Goal: Communication & Community: Answer question/provide support

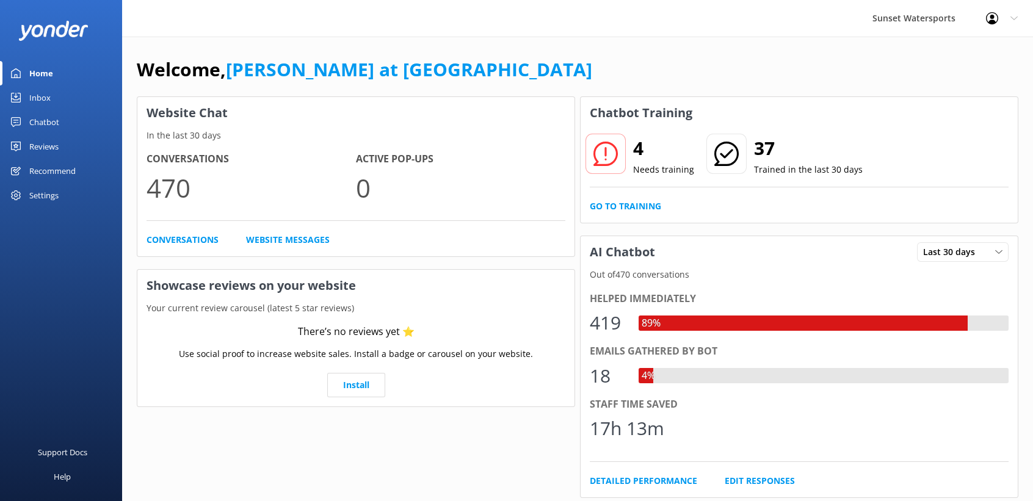
click at [35, 94] on div "Inbox" at bounding box center [39, 97] width 21 height 24
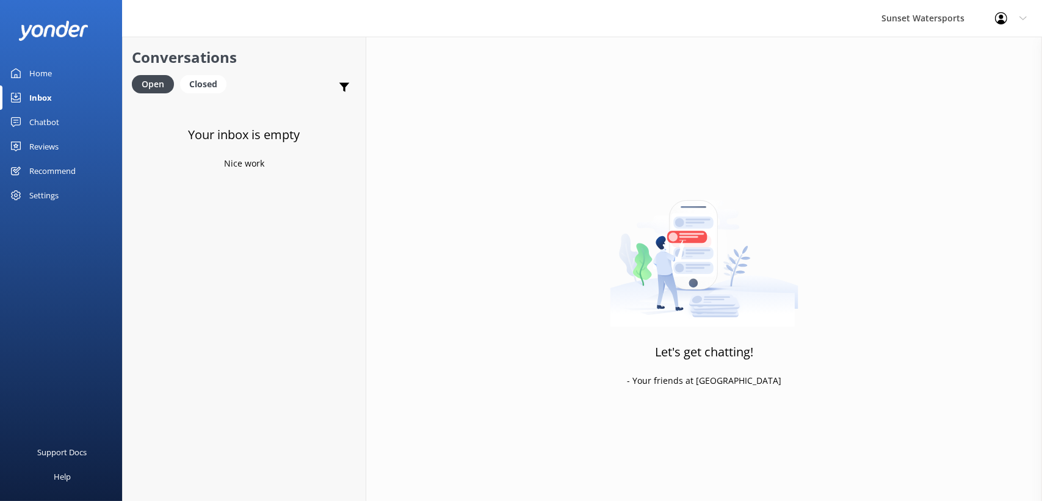
click at [40, 120] on div "Chatbot" at bounding box center [44, 122] width 30 height 24
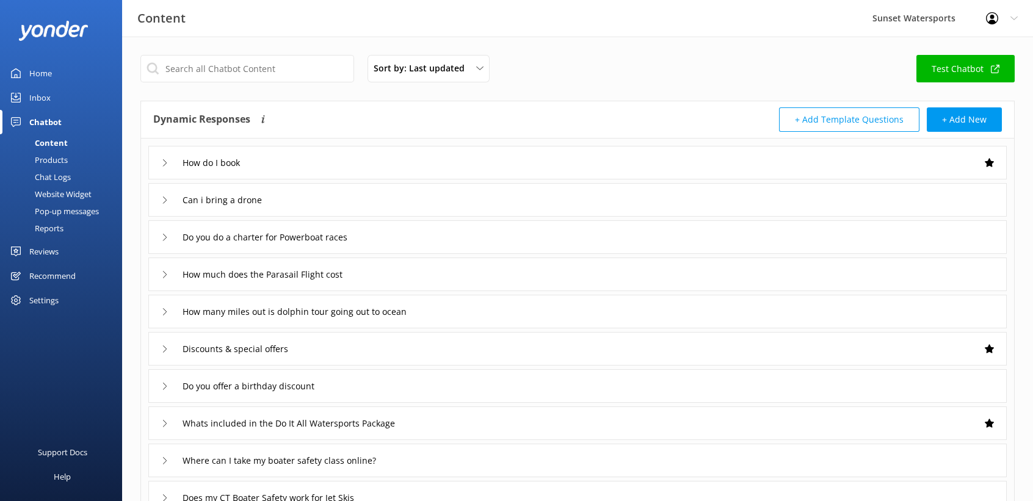
click at [33, 73] on div "Home" at bounding box center [40, 73] width 23 height 24
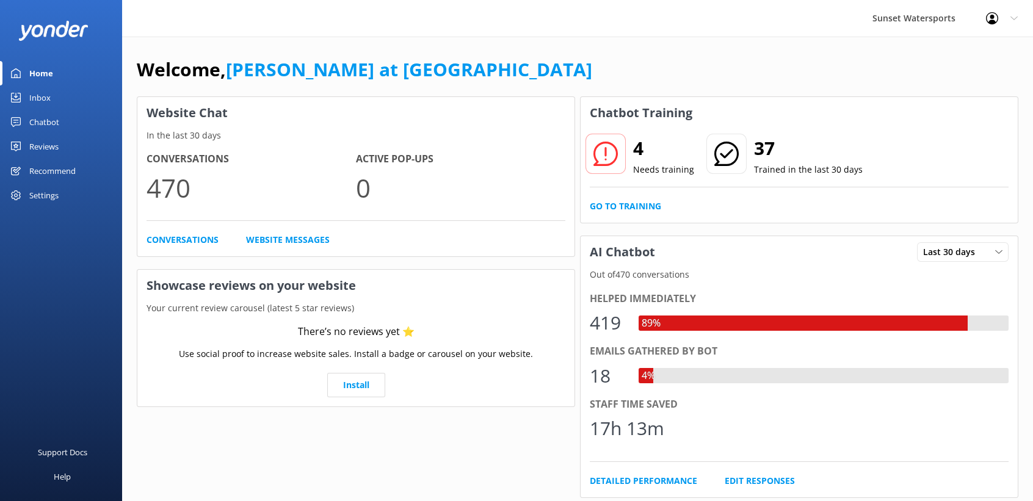
click at [38, 97] on div "Inbox" at bounding box center [39, 97] width 21 height 24
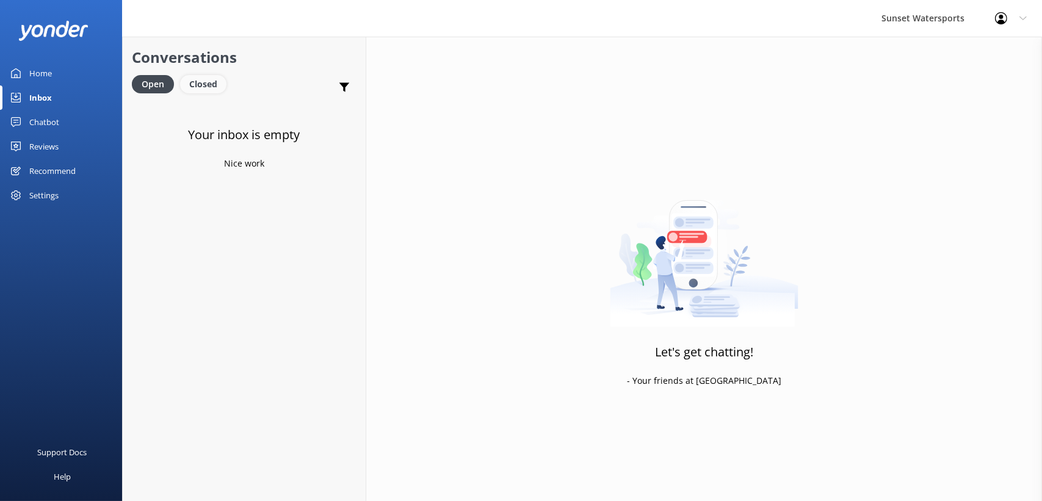
click at [197, 81] on div "Closed" at bounding box center [203, 84] width 46 height 18
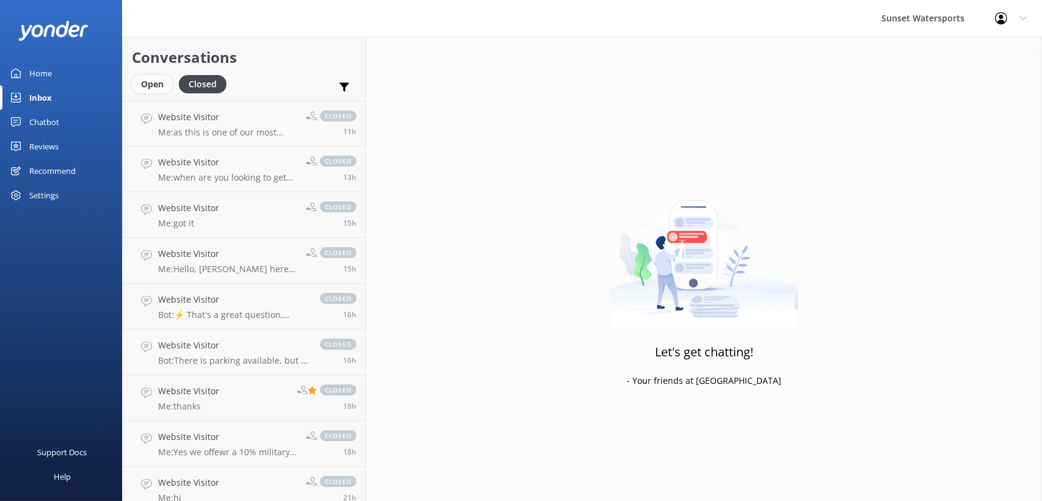
click at [160, 83] on div "Open" at bounding box center [152, 84] width 41 height 18
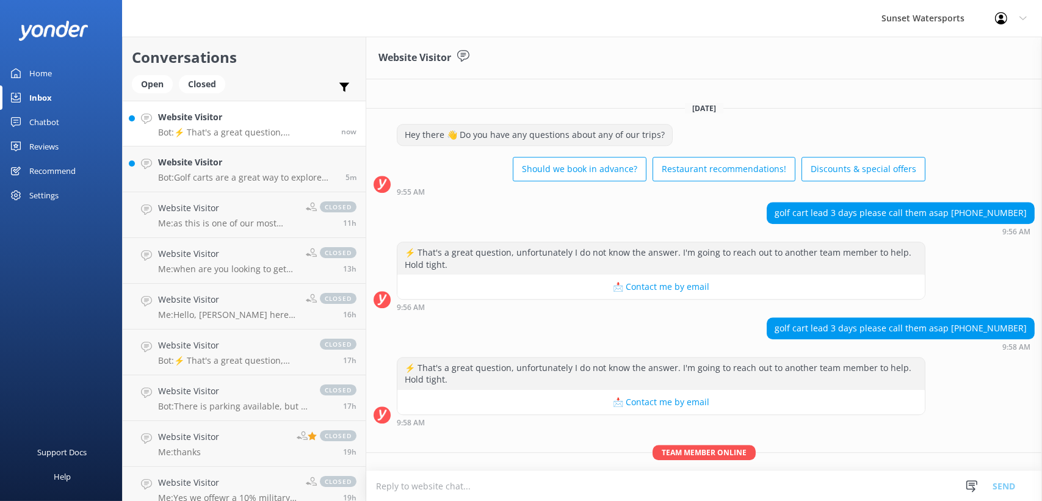
scroll to position [5582, 0]
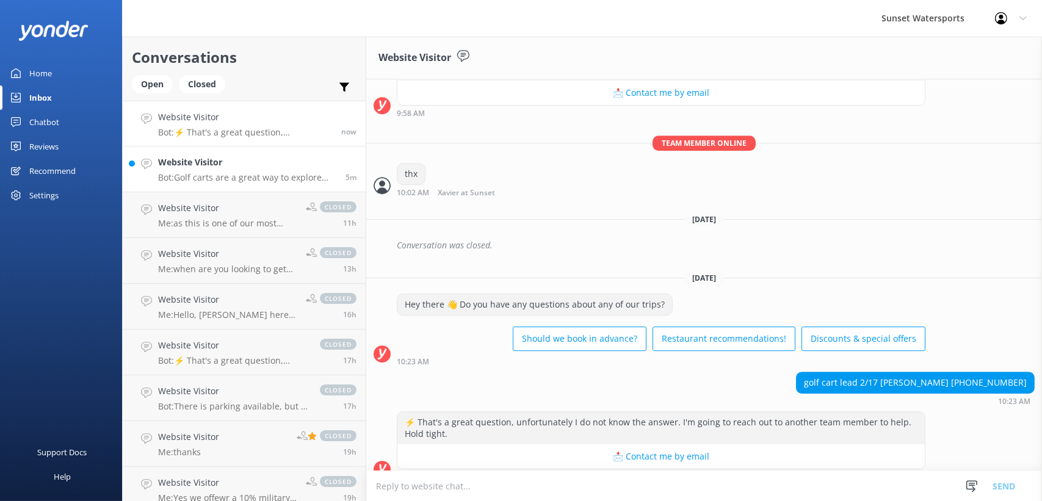
click at [238, 161] on h4 "Website Visitor" at bounding box center [247, 162] width 178 height 13
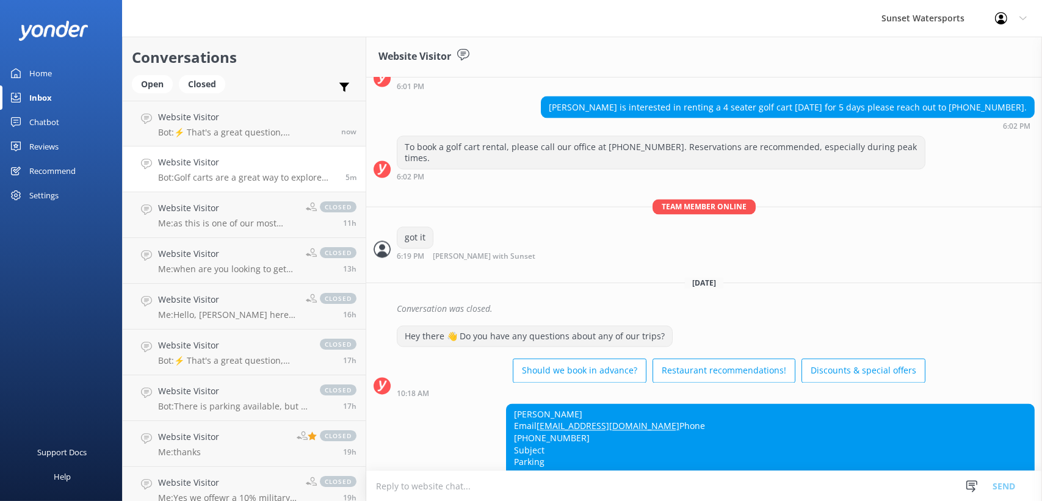
scroll to position [10923, 0]
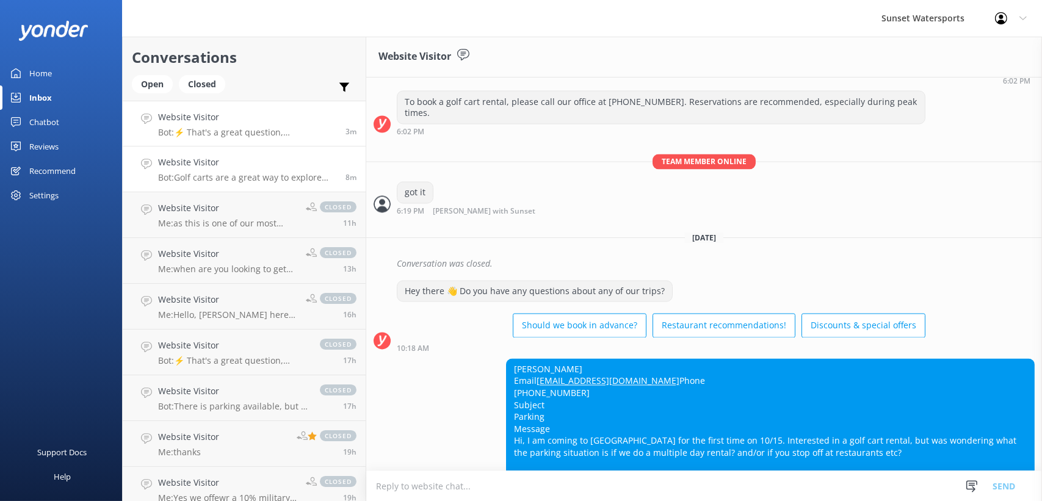
click at [228, 123] on h4 "Website Visitor" at bounding box center [247, 117] width 178 height 13
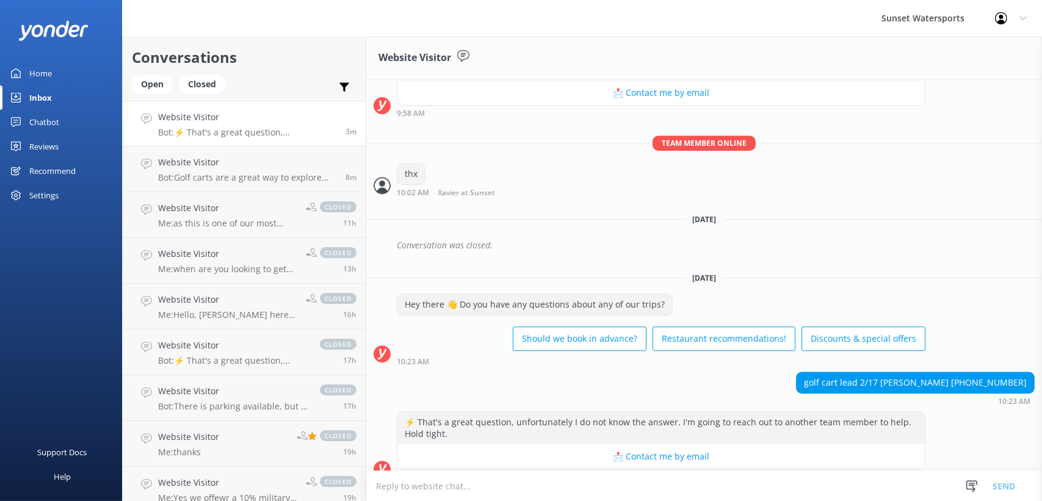
scroll to position [5661, 0]
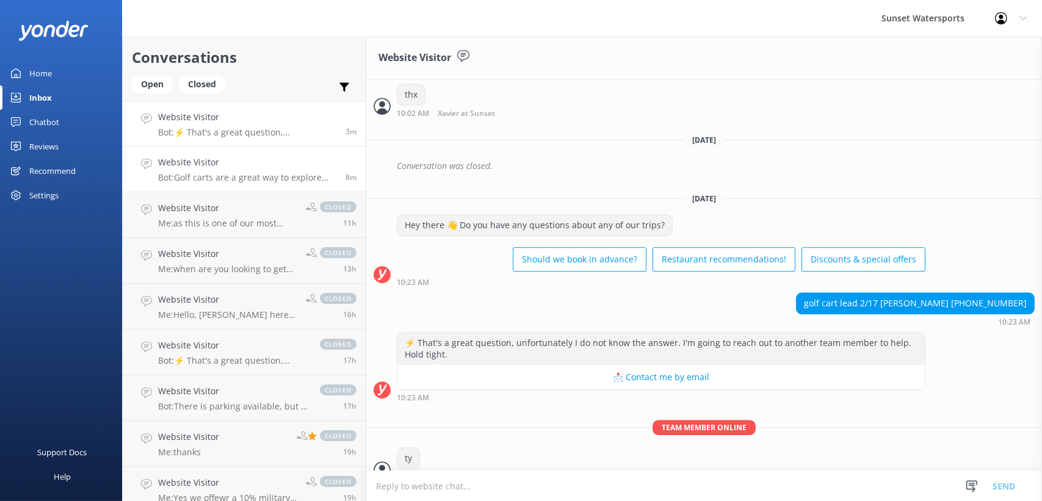
click at [272, 166] on h4 "Website Visitor" at bounding box center [247, 162] width 178 height 13
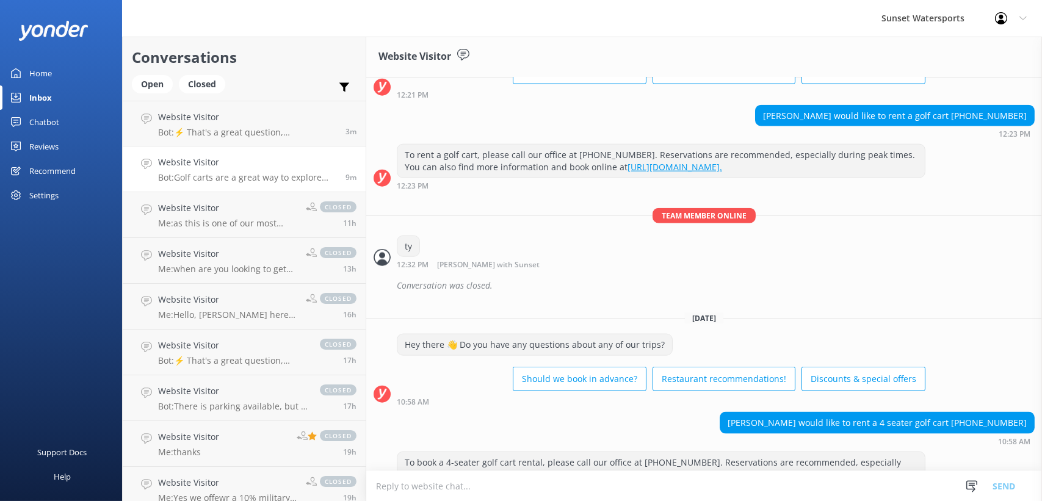
scroll to position [10923, 0]
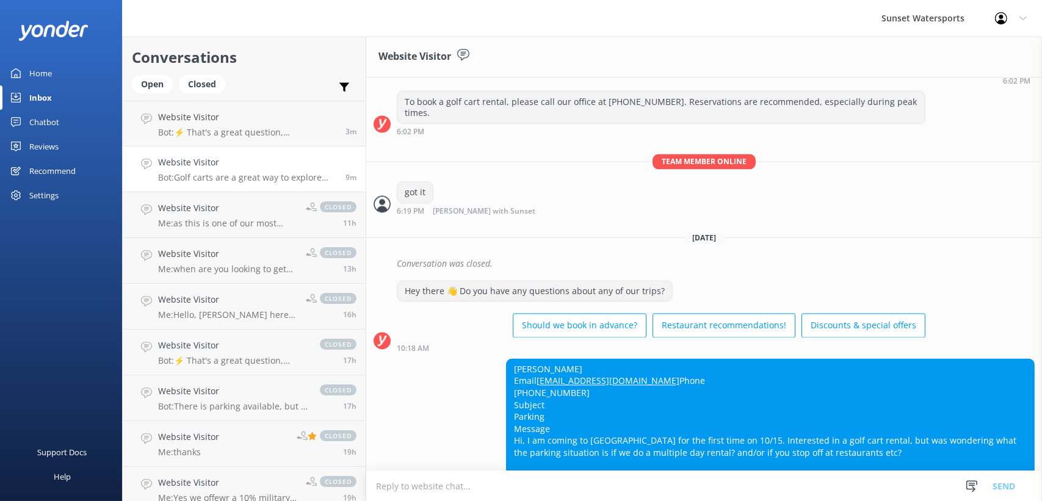
click at [496, 485] on textarea at bounding box center [704, 486] width 676 height 30
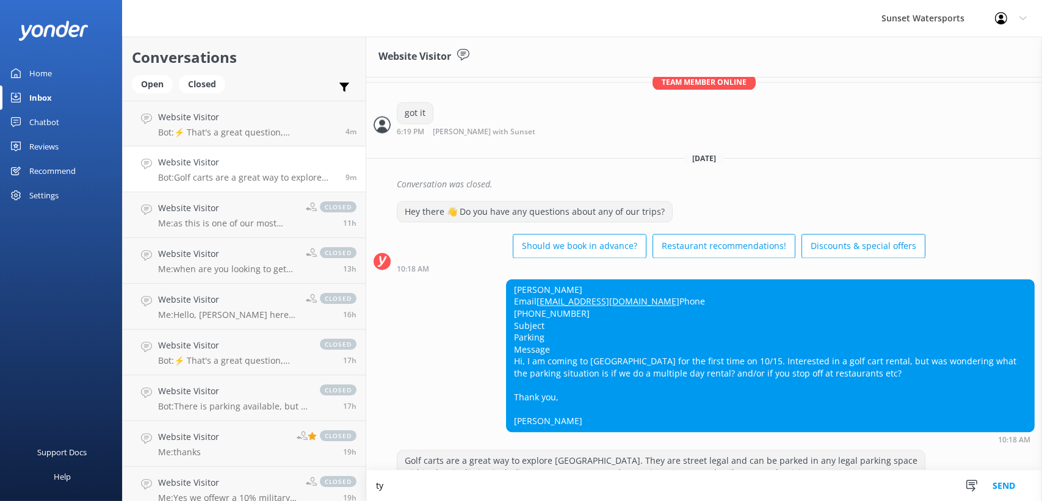
type textarea "t"
click at [432, 280] on div "Lindsay Howell Email lmacd41@hotmail.com Phone (617) 755-6554 Subject Parking M…" at bounding box center [704, 362] width 676 height 165
click at [242, 156] on h4 "Website Visitor" at bounding box center [247, 162] width 178 height 13
click at [242, 112] on h4 "Website Visitor" at bounding box center [247, 117] width 178 height 13
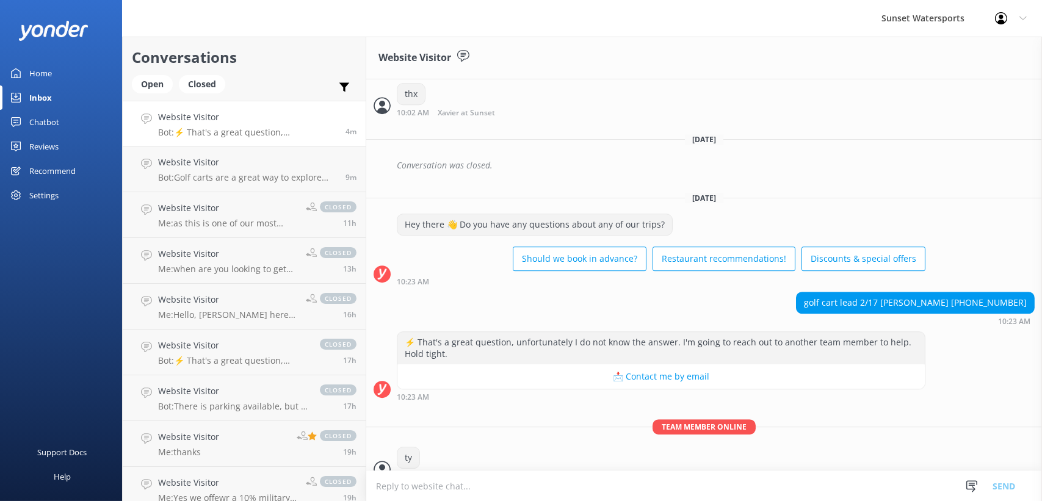
scroll to position [5661, 0]
click at [313, 162] on h4 "Website Visitor" at bounding box center [245, 162] width 174 height 13
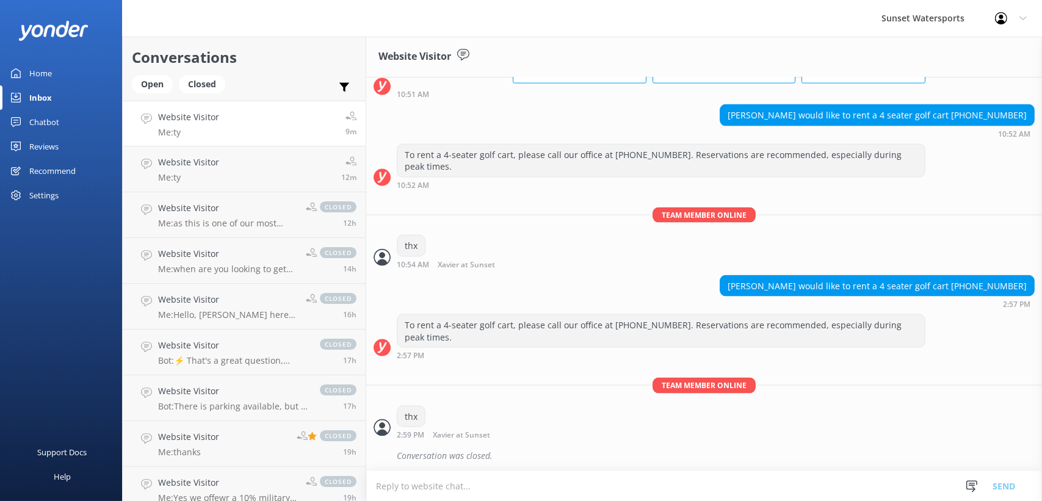
scroll to position [11002, 0]
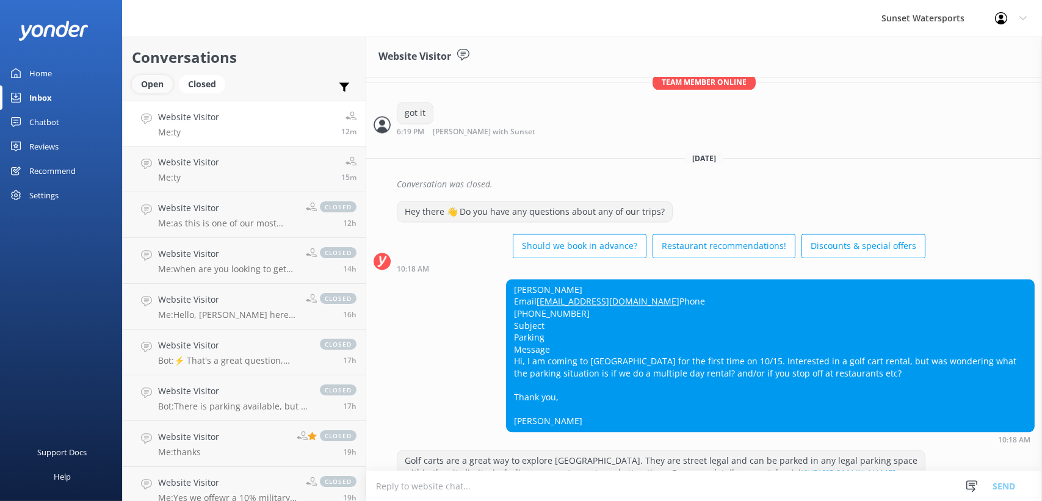
click at [155, 89] on div "Open" at bounding box center [152, 84] width 41 height 18
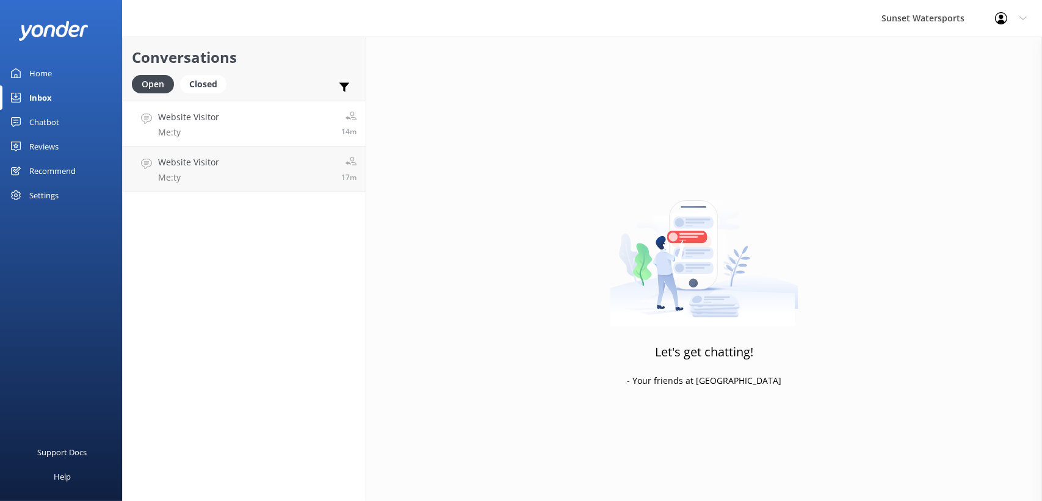
click at [242, 117] on link "Website Visitor Me: ty 14m" at bounding box center [244, 124] width 243 height 46
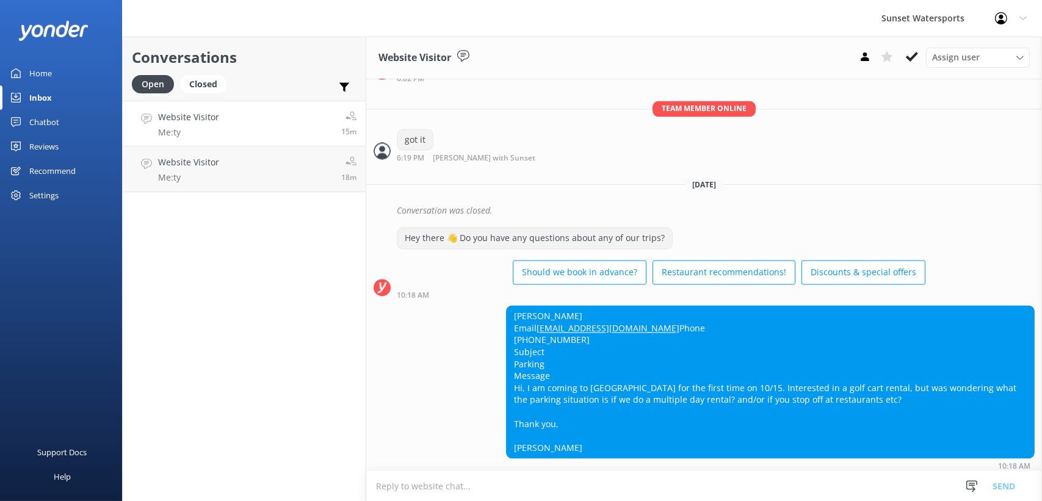
scroll to position [11005, 0]
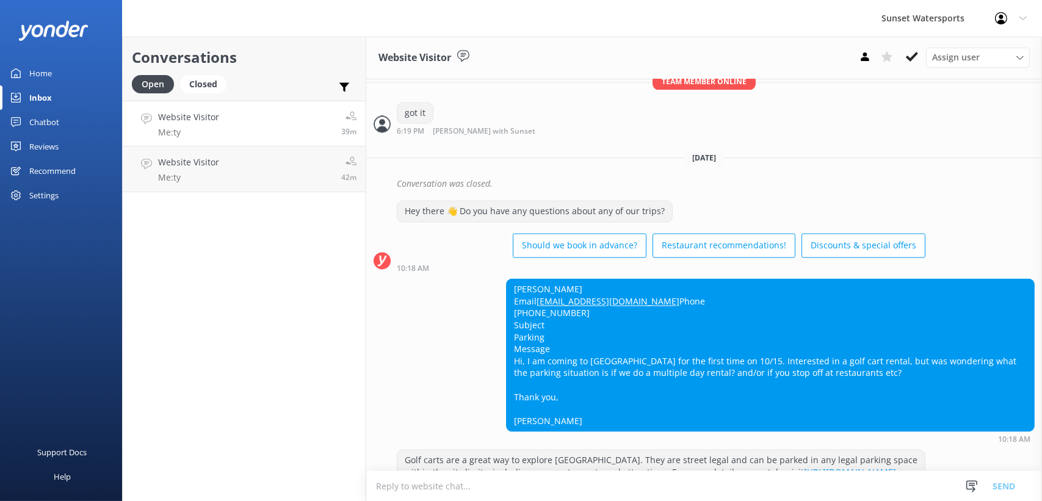
click at [486, 487] on textarea at bounding box center [704, 486] width 676 height 30
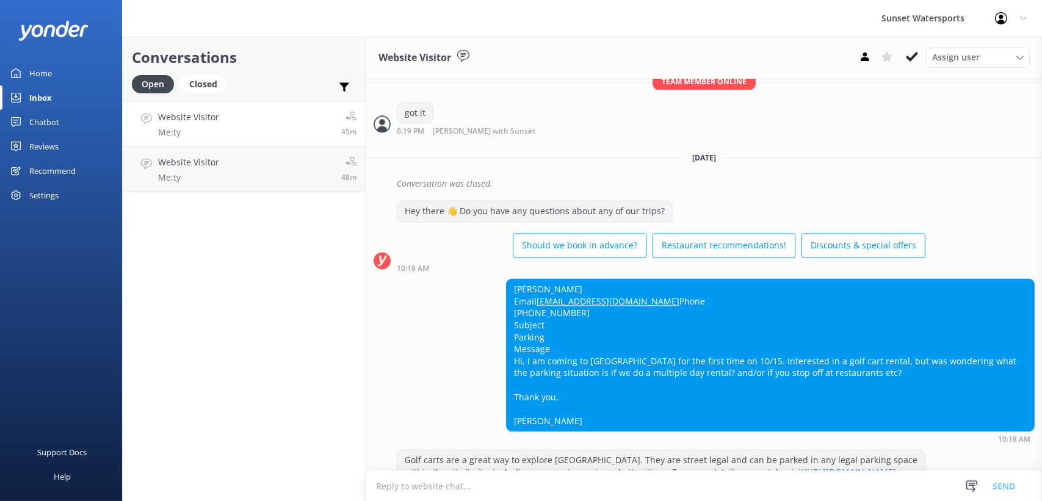
click at [448, 488] on textarea at bounding box center [704, 486] width 676 height 30
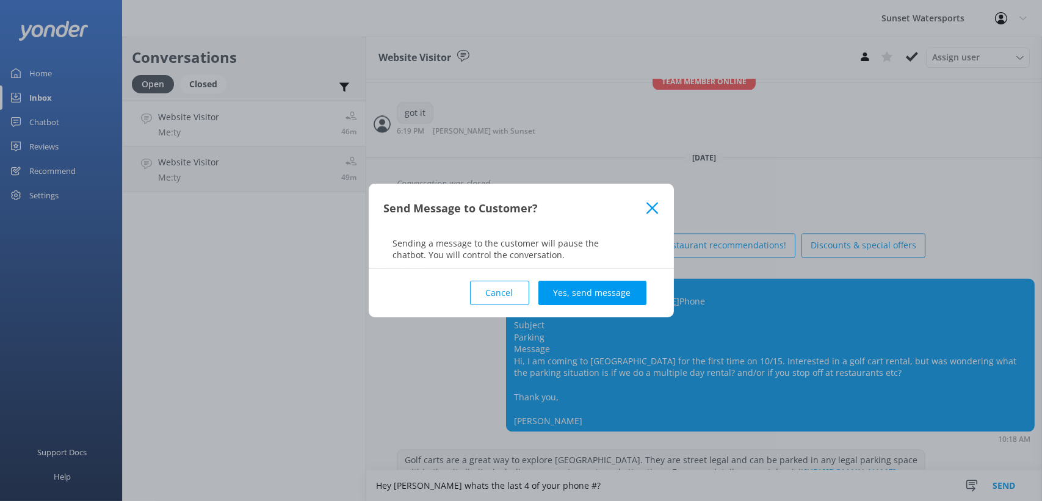
type textarea "Hey Dave whats the last 4 of your phone #?"
click at [497, 288] on button "Cancel" at bounding box center [499, 293] width 59 height 24
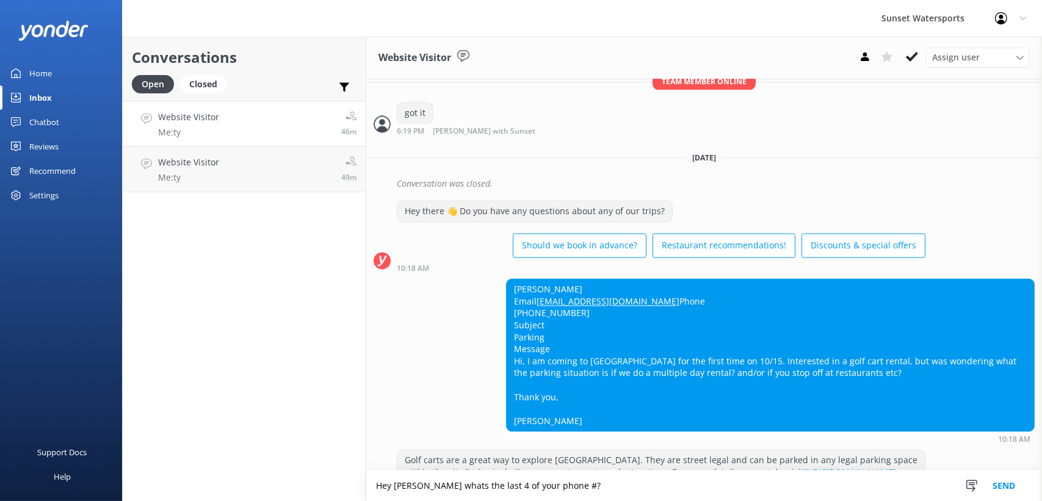
click at [514, 486] on textarea "Hey Dave whats the last 4 of your phone #?" at bounding box center [704, 486] width 676 height 31
click at [40, 73] on div "Home" at bounding box center [40, 73] width 23 height 24
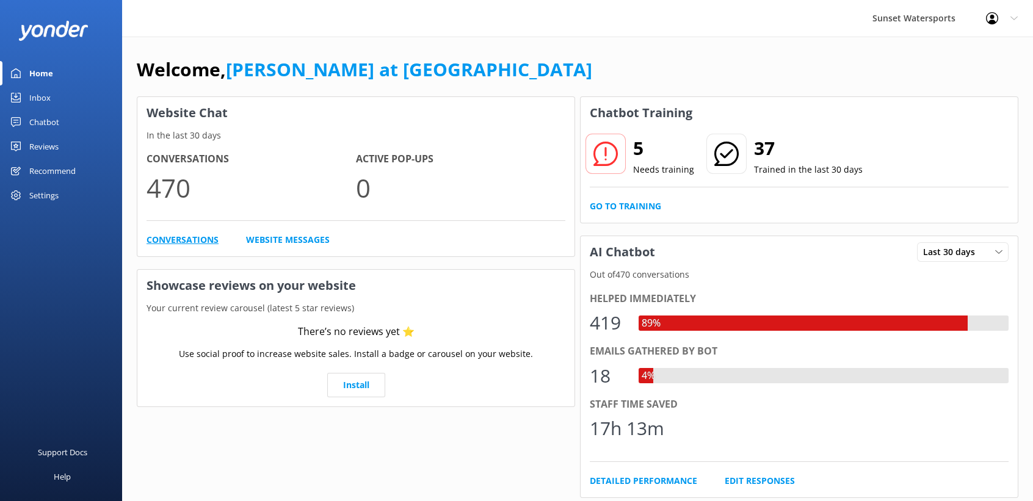
click at [205, 238] on link "Conversations" at bounding box center [183, 239] width 72 height 13
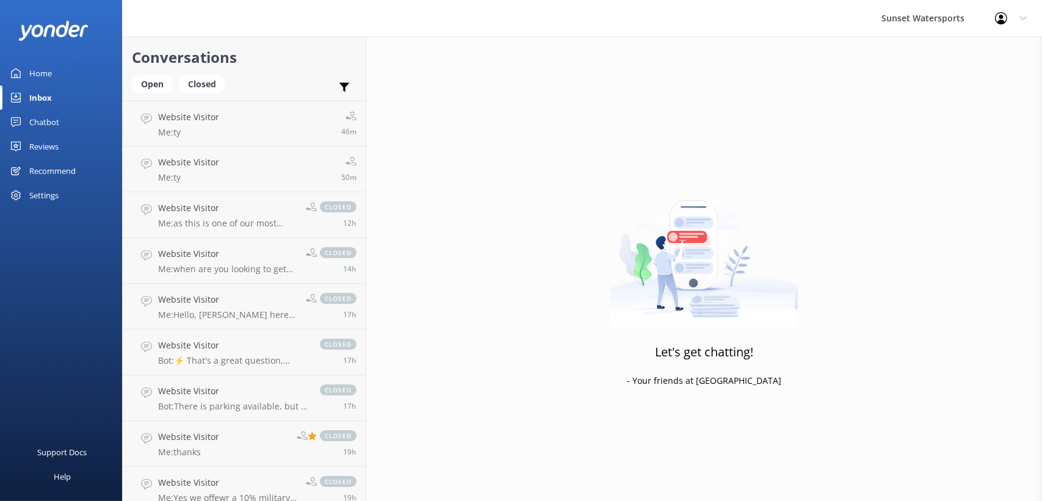
click at [41, 94] on div "Inbox" at bounding box center [40, 97] width 23 height 24
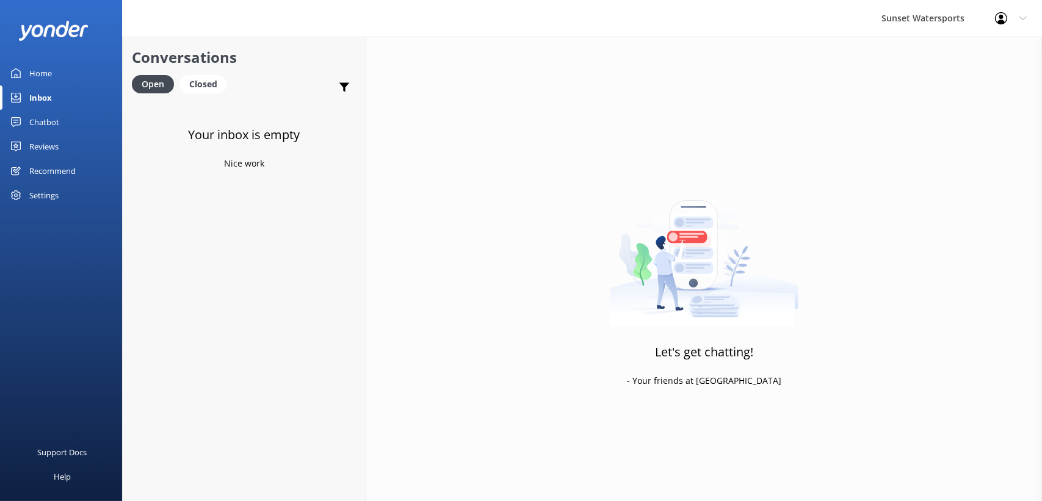
click at [235, 137] on h3 "Your inbox is empty" at bounding box center [245, 135] width 112 height 20
click at [155, 82] on div "Open" at bounding box center [153, 84] width 42 height 18
click at [197, 84] on div "Closed" at bounding box center [203, 84] width 46 height 18
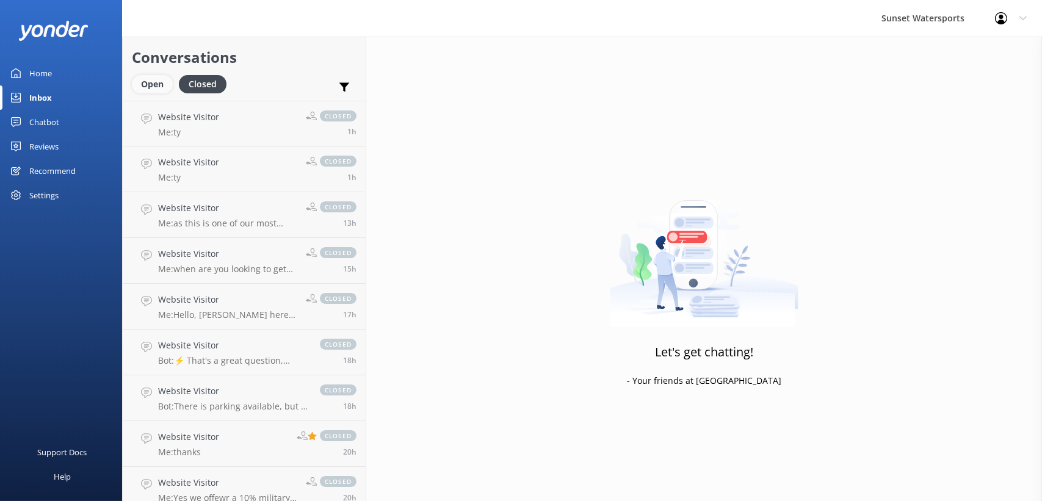
click at [151, 79] on div "Open" at bounding box center [152, 84] width 41 height 18
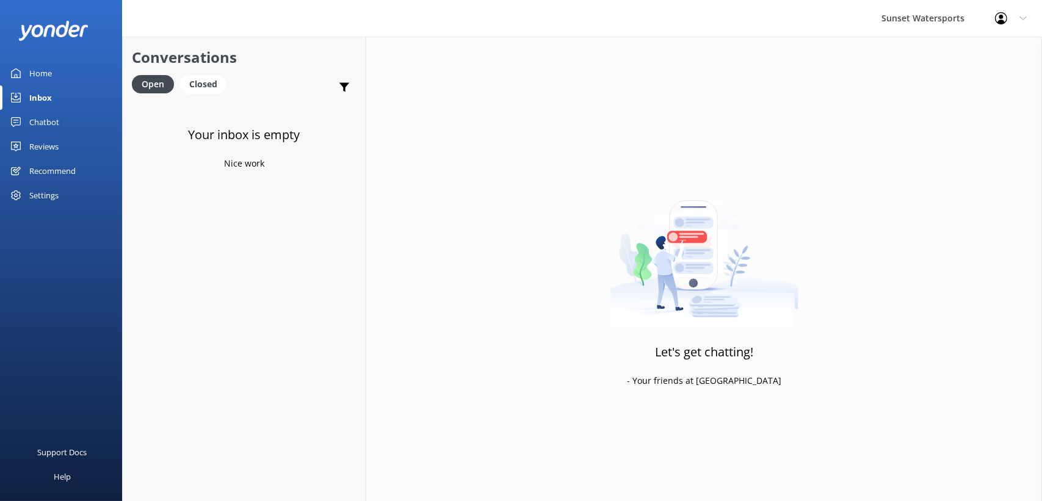
click at [1000, 18] on icon at bounding box center [1001, 18] width 12 height 12
click at [199, 79] on div "Closed" at bounding box center [203, 84] width 46 height 18
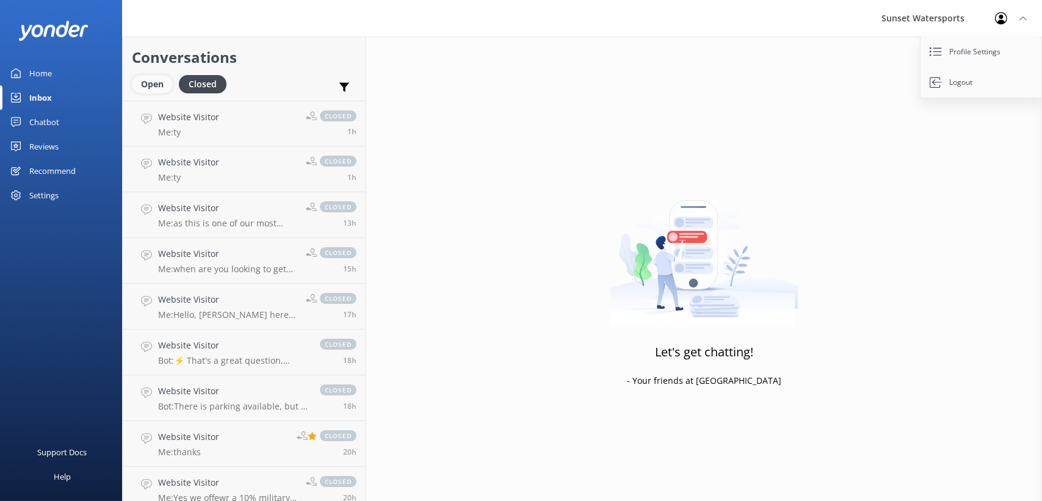
click at [153, 79] on div "Open" at bounding box center [152, 84] width 41 height 18
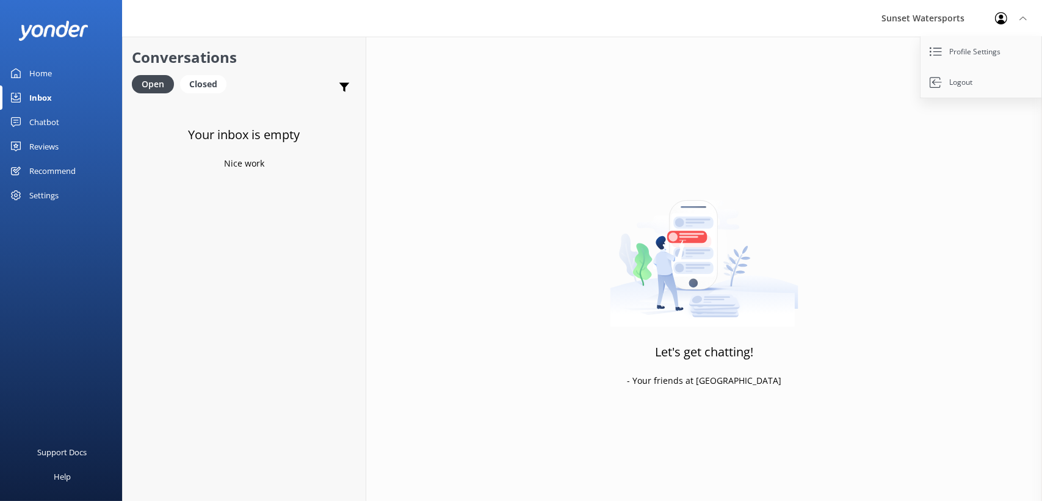
click at [594, 73] on div "Let's get chatting! - Your friends at Yonder" at bounding box center [704, 287] width 676 height 501
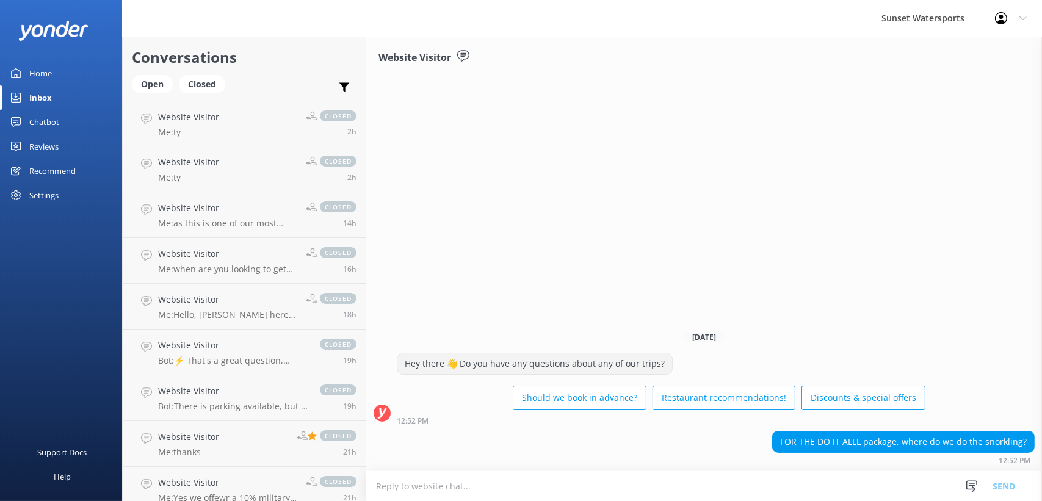
click at [465, 490] on textarea at bounding box center [704, 486] width 676 height 30
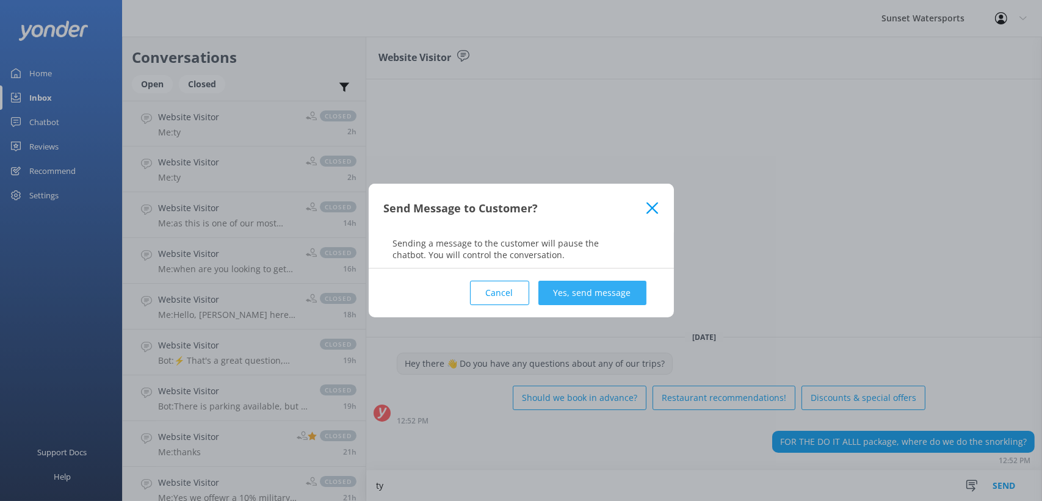
type textarea "ty"
click at [567, 297] on button "Yes, send message" at bounding box center [593, 293] width 108 height 24
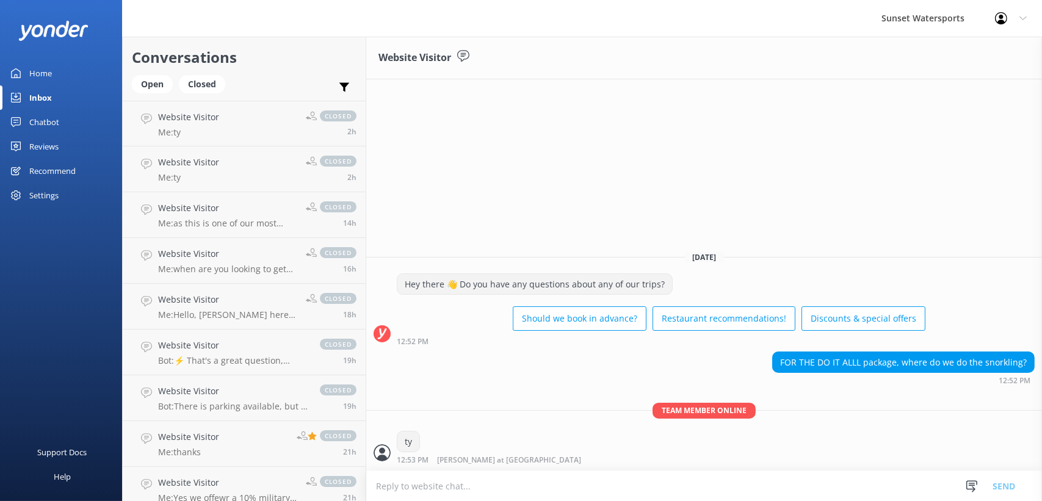
click at [570, 485] on textarea at bounding box center [704, 486] width 676 height 30
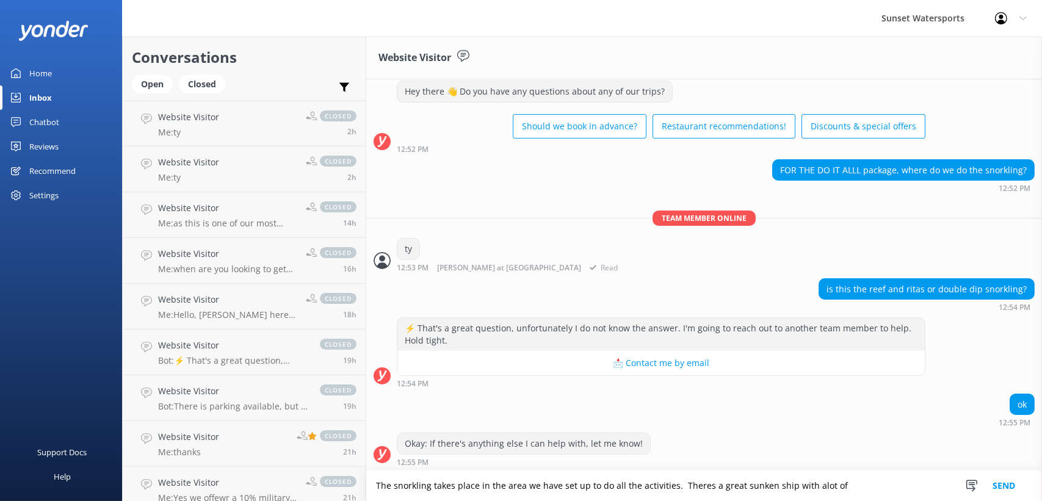
scroll to position [59, 0]
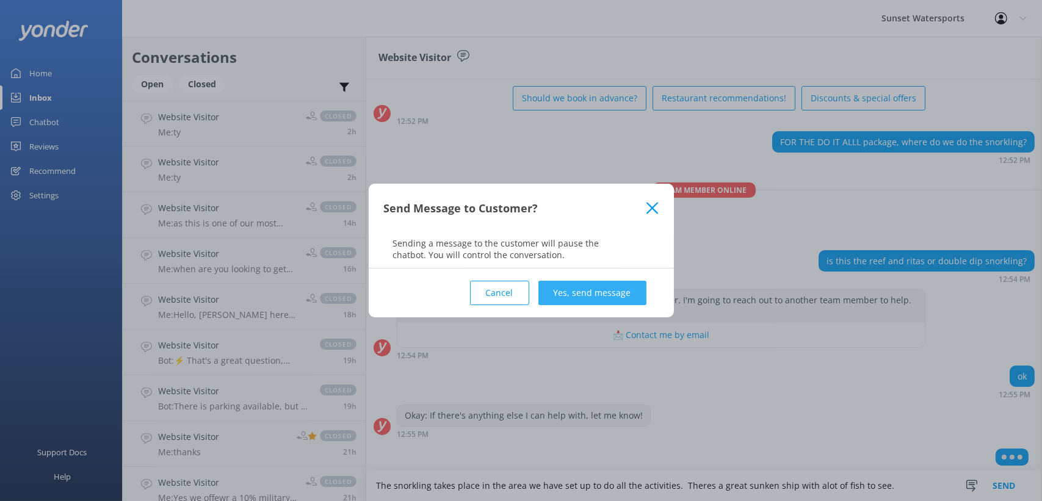
type textarea "The snorkling takes place in the area we have set up to do all the activities. …"
click at [609, 288] on button "Yes, send message" at bounding box center [593, 293] width 108 height 24
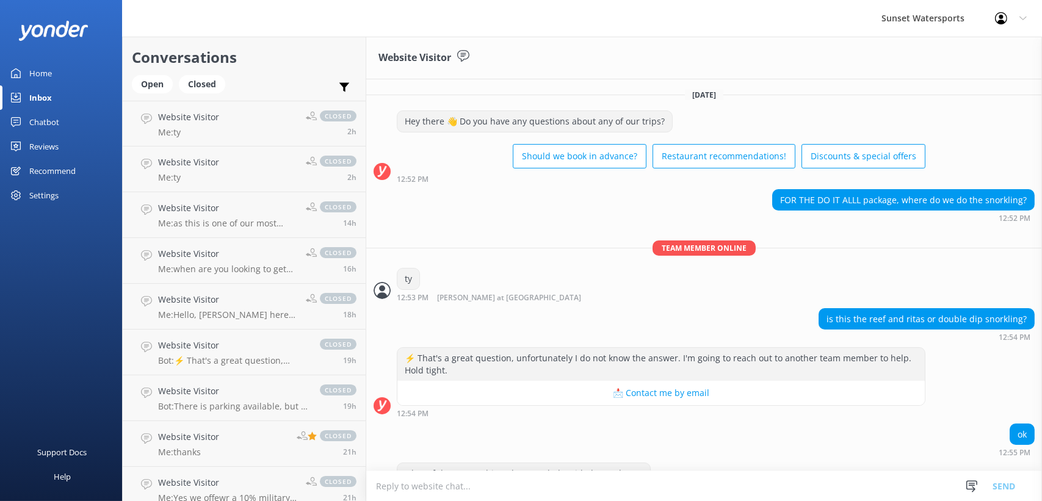
scroll to position [0, 0]
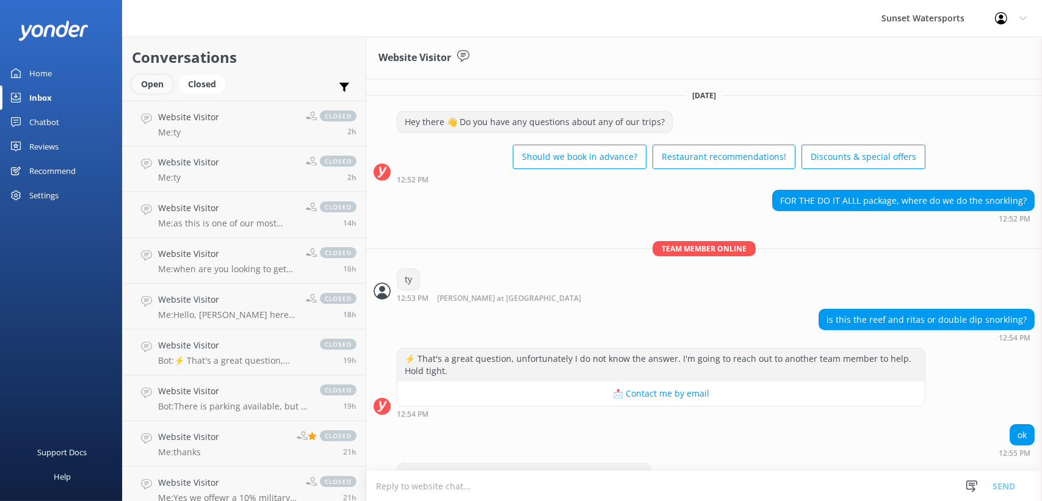
click at [155, 86] on div "Open" at bounding box center [152, 84] width 41 height 18
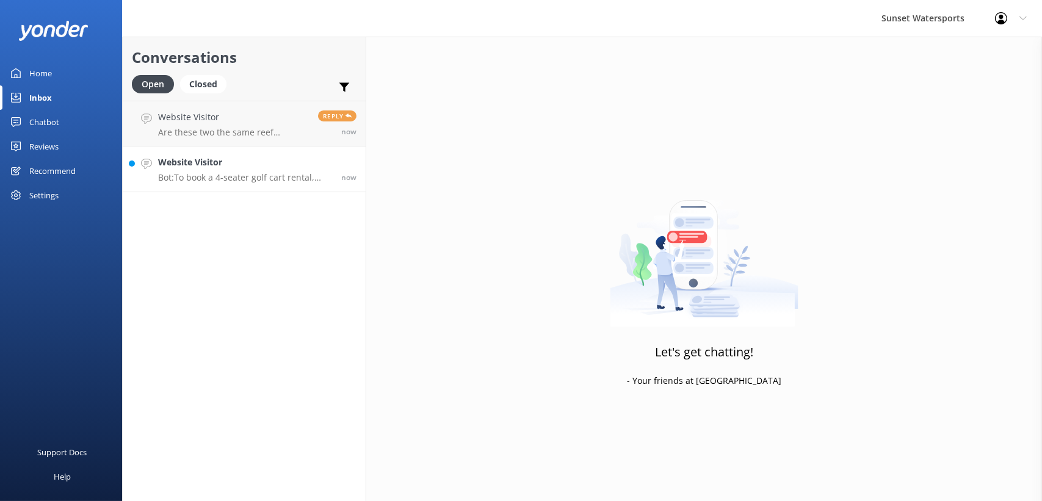
click at [258, 175] on p "Bot: To book a 4-seater golf cart rental, please call our office at 305-296-255…" at bounding box center [245, 177] width 174 height 11
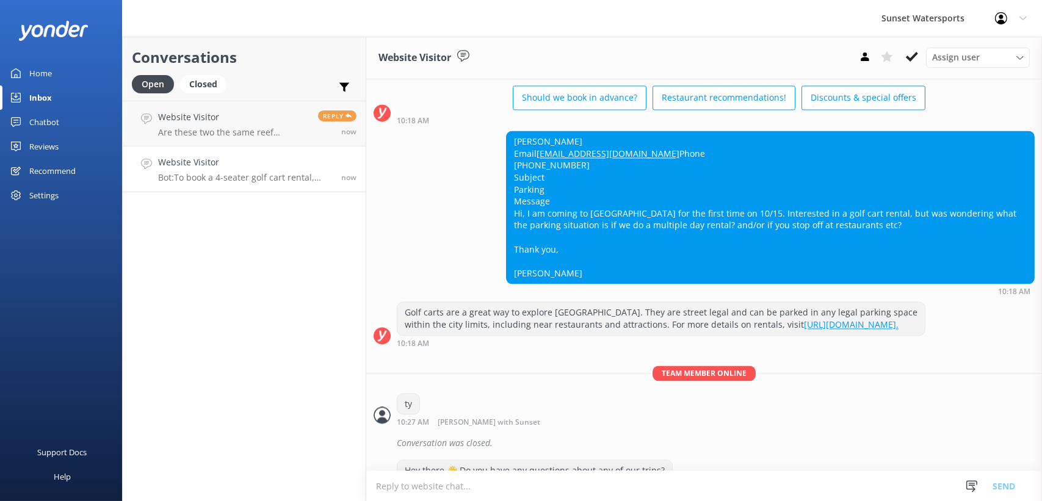
scroll to position [11199, 0]
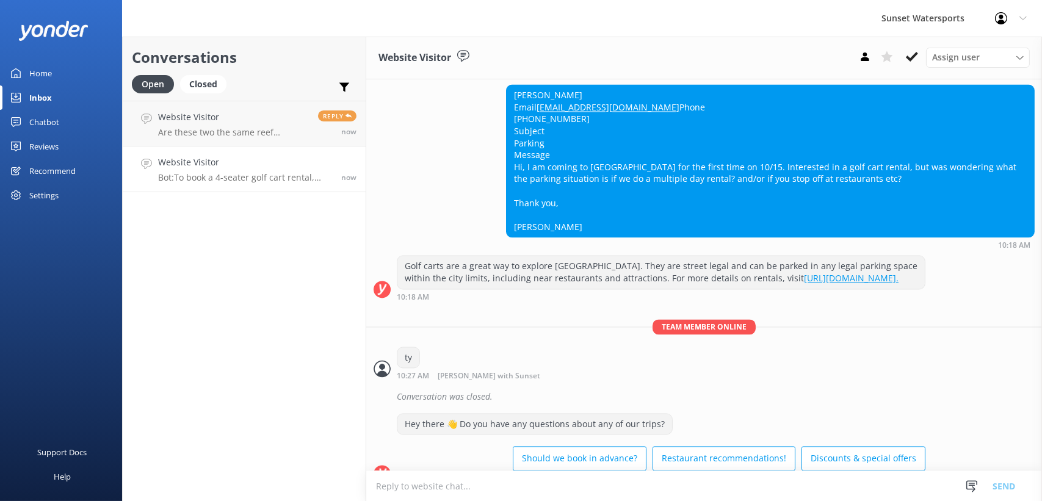
click at [401, 488] on textarea at bounding box center [704, 486] width 676 height 30
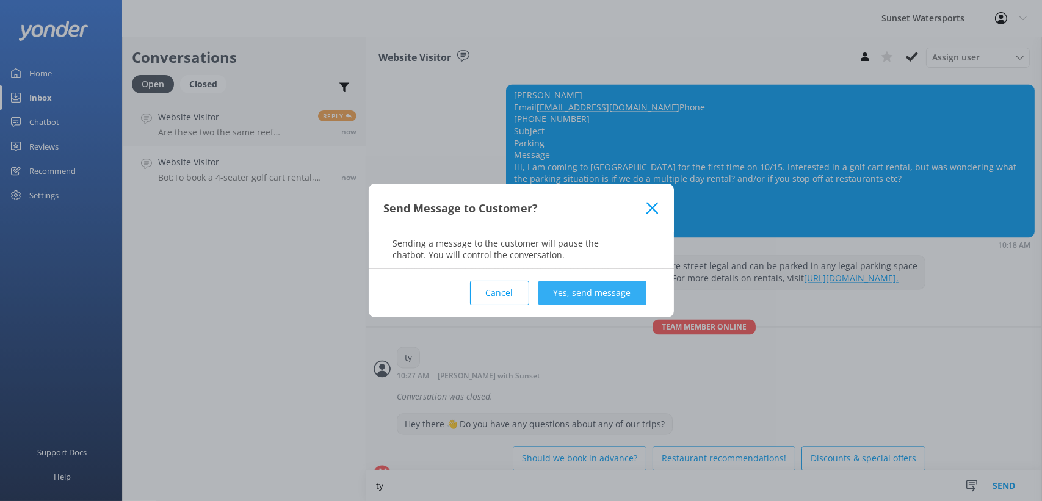
type textarea "ty"
click at [578, 290] on button "Yes, send message" at bounding box center [593, 293] width 108 height 24
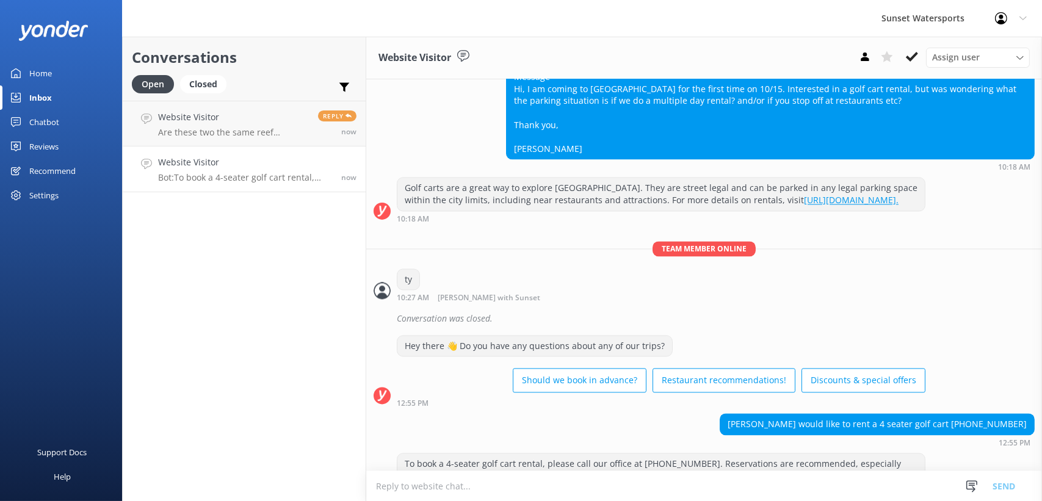
scroll to position [11279, 0]
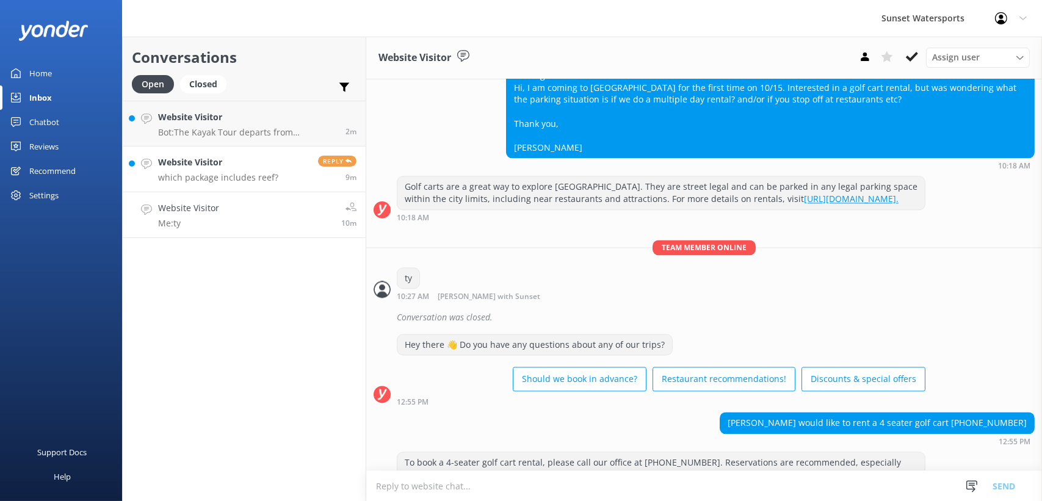
click at [231, 162] on h4 "Website Visitor" at bounding box center [218, 162] width 120 height 13
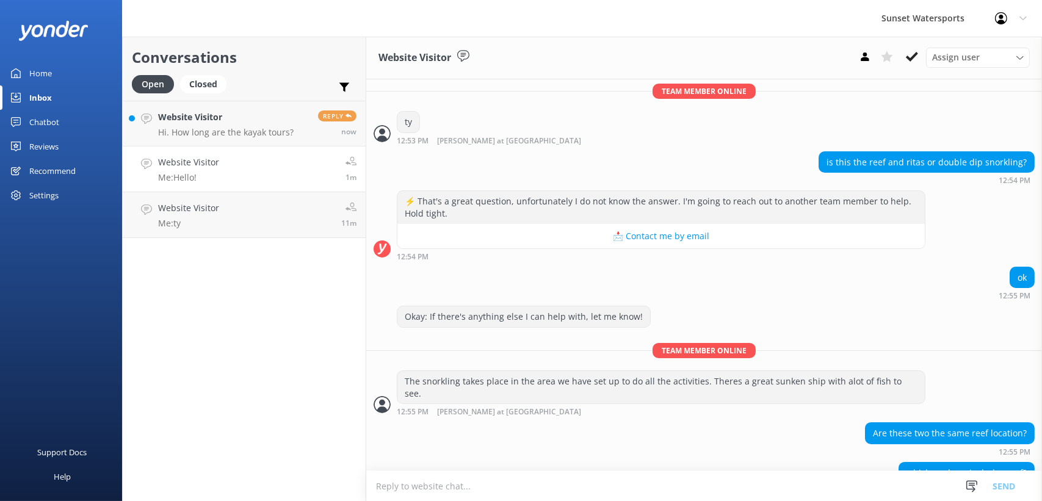
scroll to position [213, 0]
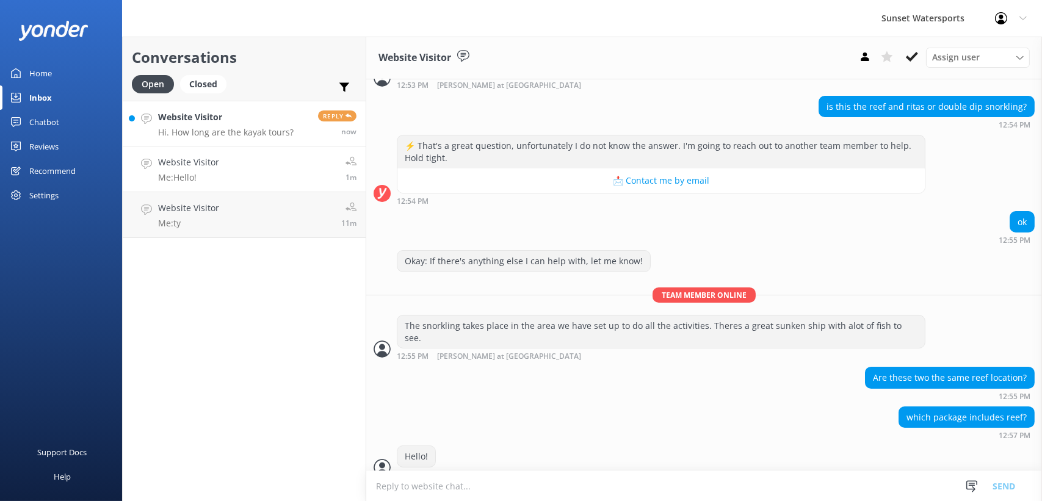
click at [227, 120] on h4 "Website Visitor" at bounding box center [226, 117] width 136 height 13
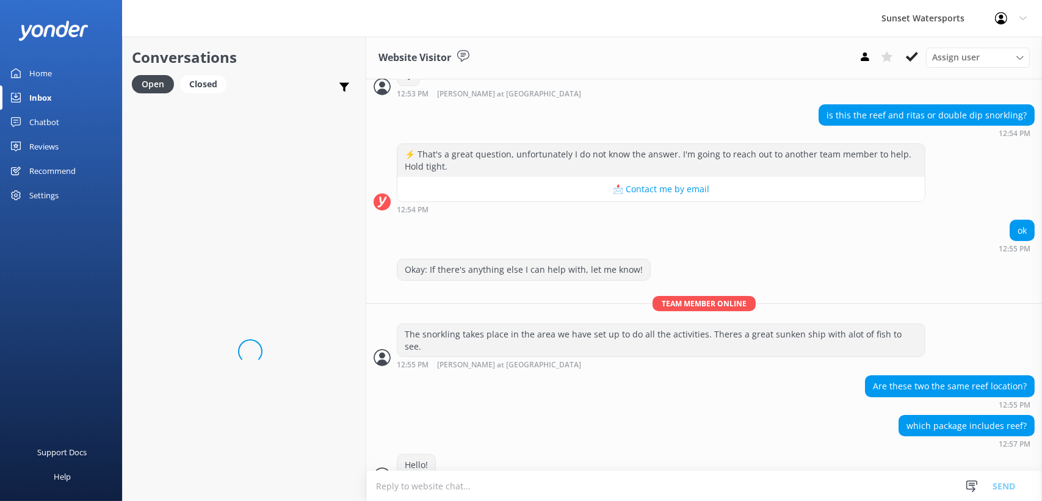
scroll to position [213, 0]
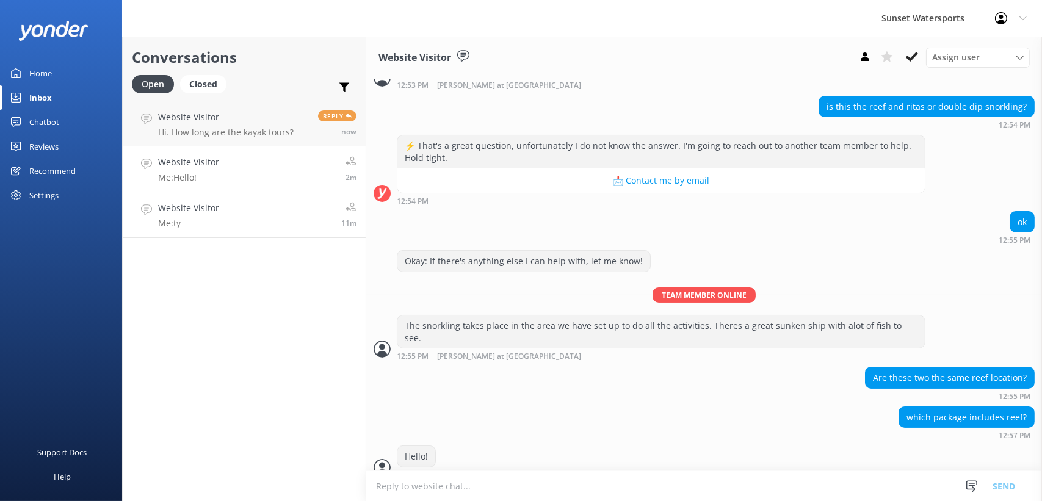
click at [260, 216] on link "Website Visitor Me: ty 11m" at bounding box center [244, 215] width 243 height 46
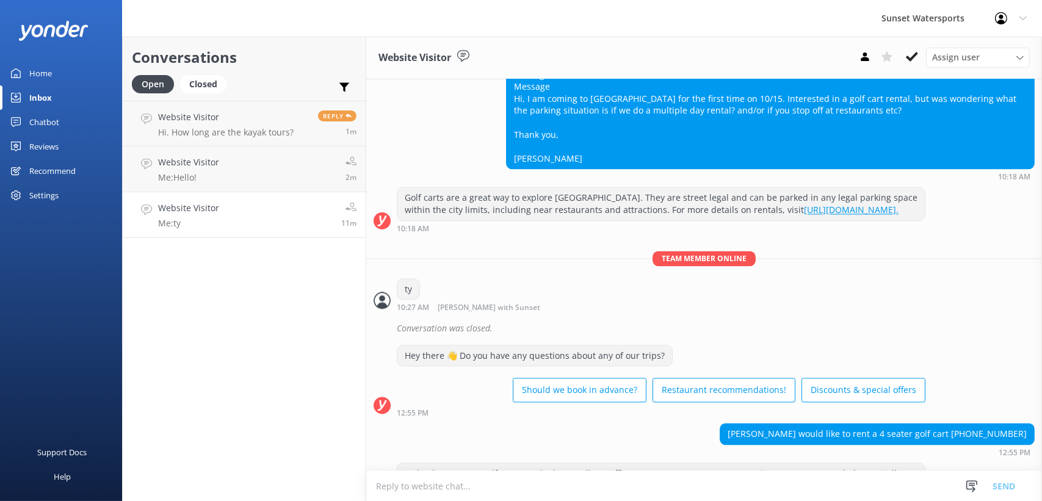
scroll to position [11279, 0]
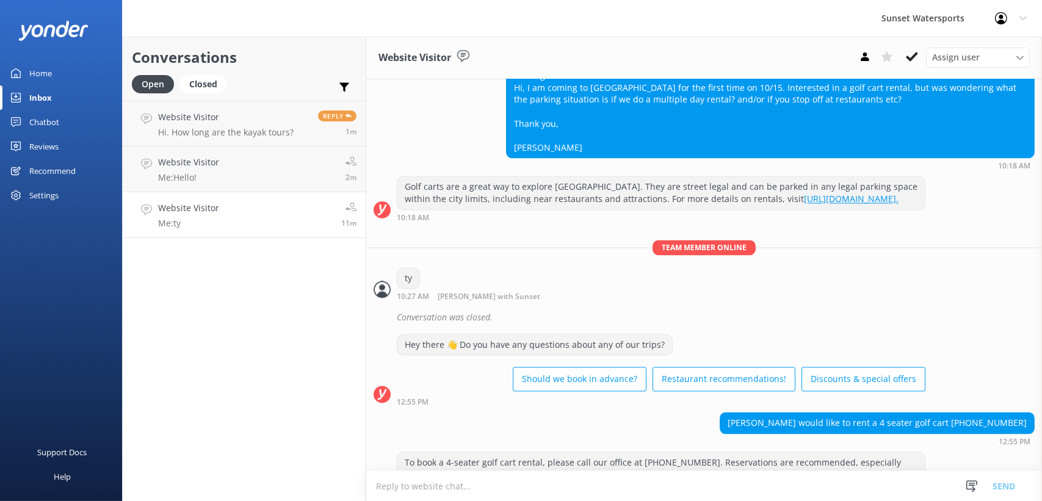
click at [348, 207] on use at bounding box center [351, 207] width 11 height 11
click at [327, 115] on span "Reply" at bounding box center [337, 116] width 38 height 11
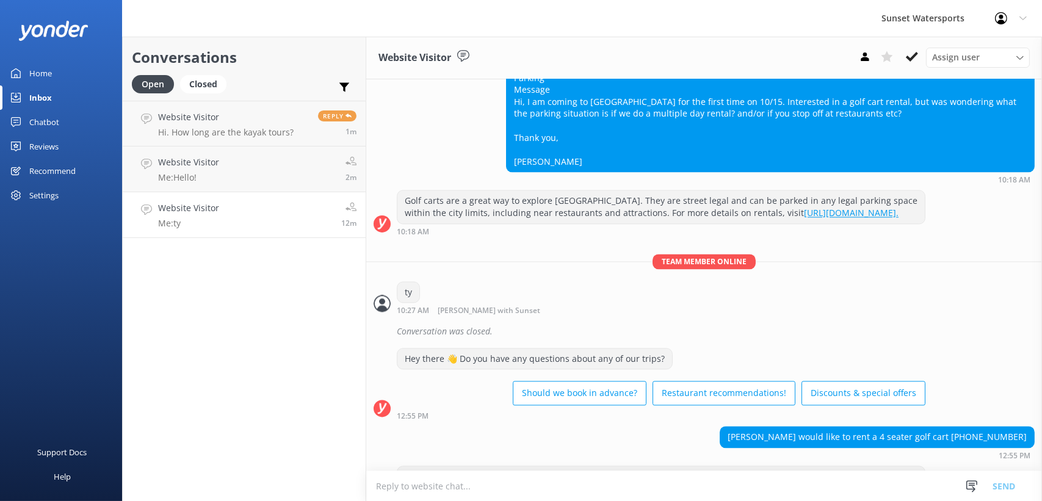
scroll to position [11279, 0]
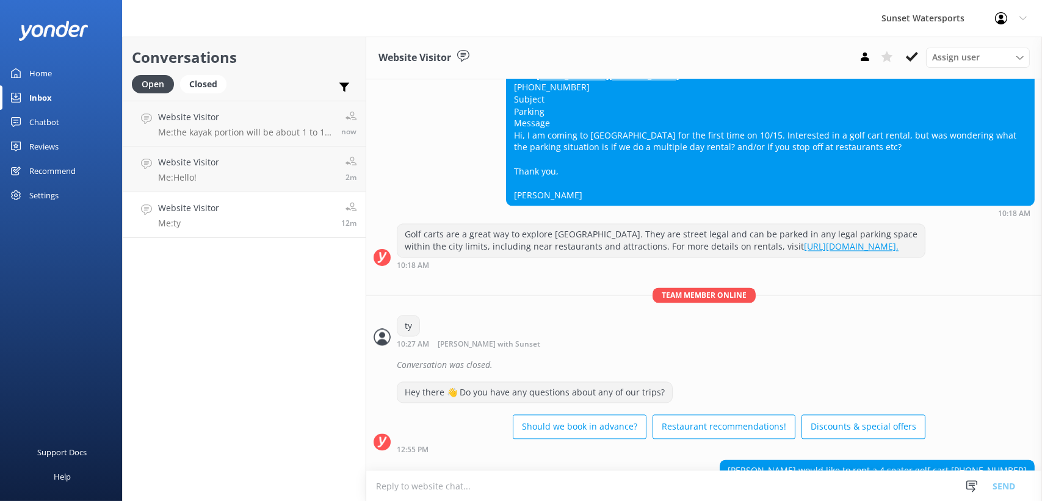
scroll to position [11279, 0]
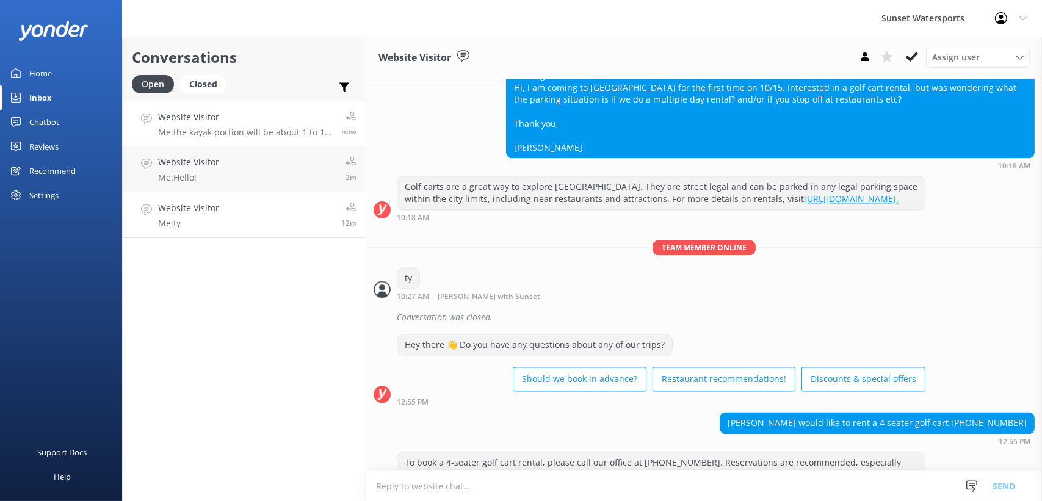
click at [256, 123] on h4 "Website Visitor" at bounding box center [245, 117] width 174 height 13
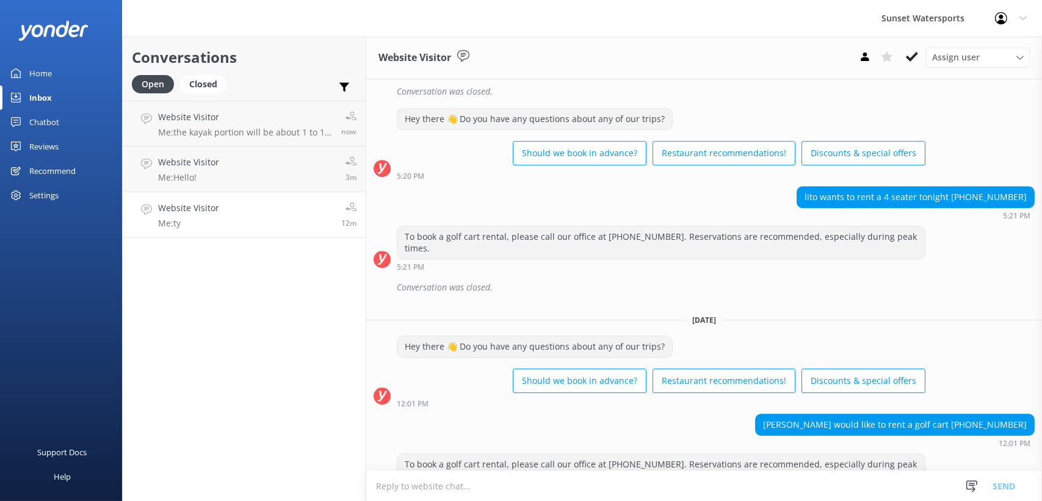
scroll to position [11279, 0]
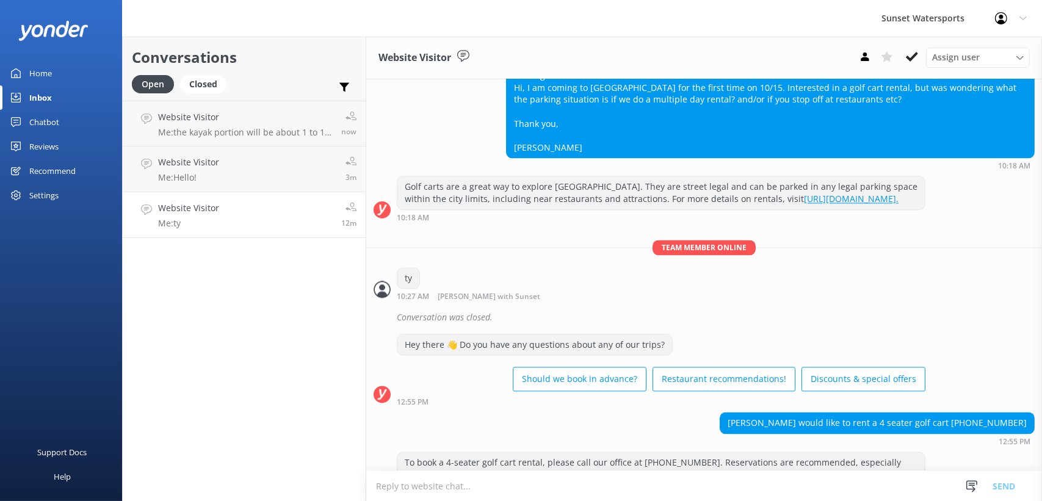
click at [221, 211] on link "Website Visitor Me: ty 12m" at bounding box center [244, 215] width 243 height 46
drag, startPoint x: 238, startPoint y: 211, endPoint x: 211, endPoint y: 214, distance: 26.4
click at [211, 214] on h4 "Website Visitor" at bounding box center [188, 208] width 61 height 13
click at [913, 55] on icon at bounding box center [912, 57] width 12 height 12
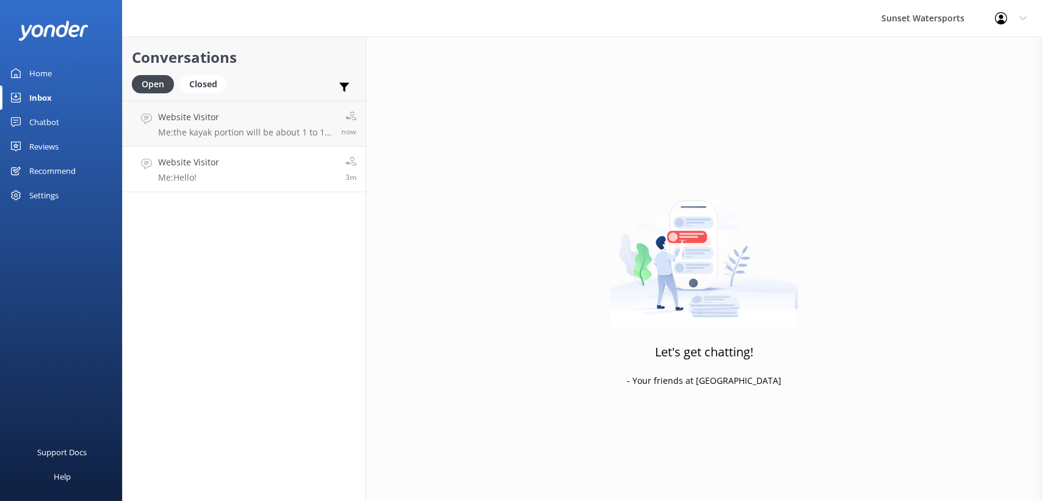
click at [270, 162] on link "Website Visitor Me: Hello! 3m" at bounding box center [244, 170] width 243 height 46
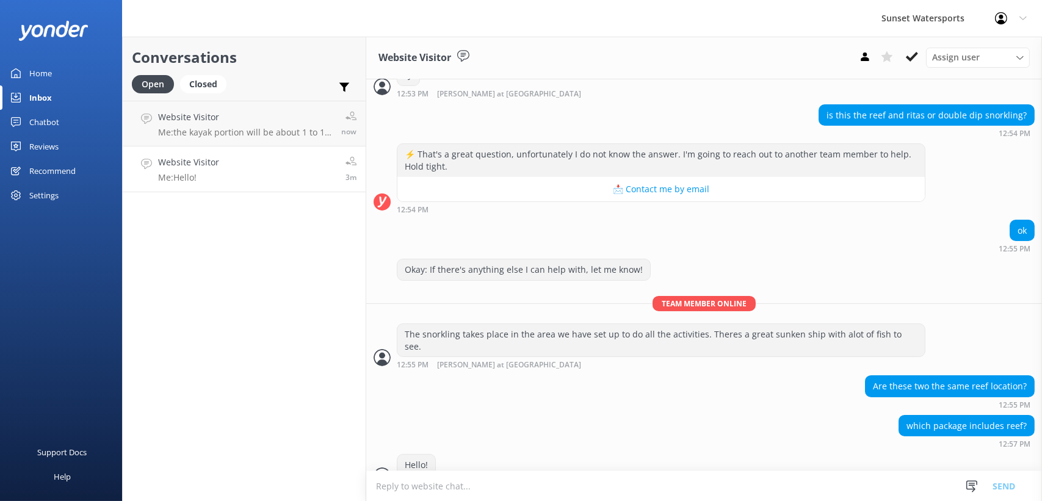
scroll to position [213, 0]
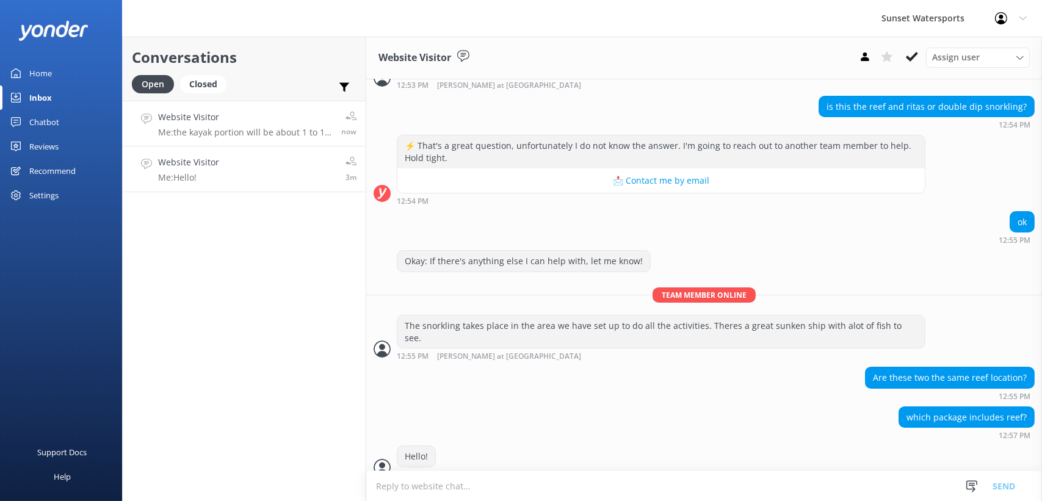
click at [268, 125] on div "Website Visitor Me: the kayak portion will be about 1 to 1 1/2 hours" at bounding box center [245, 124] width 174 height 26
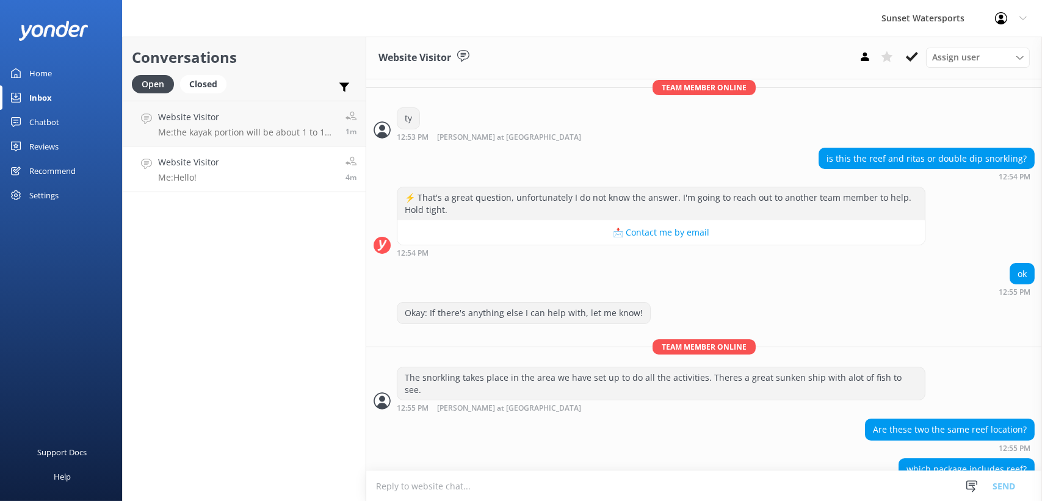
scroll to position [213, 0]
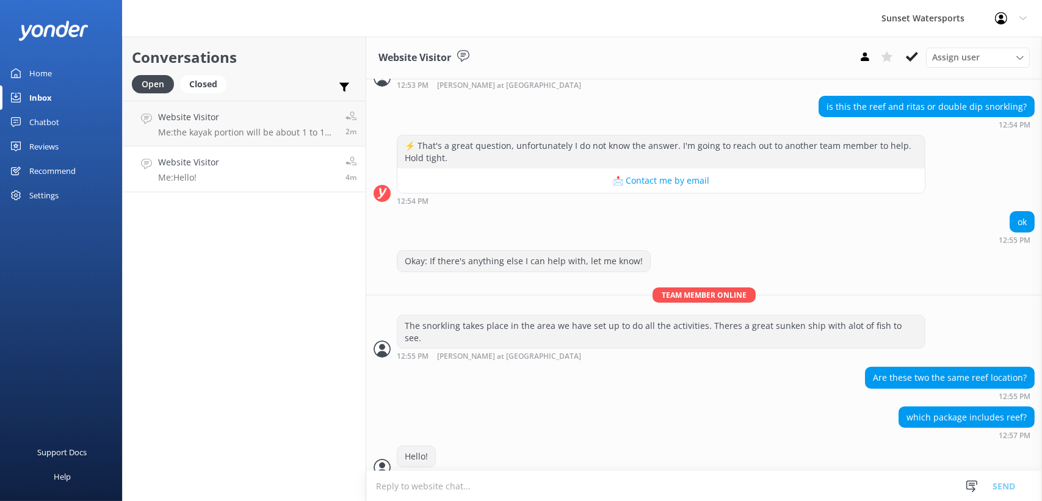
click at [40, 74] on div "Home" at bounding box center [40, 73] width 23 height 24
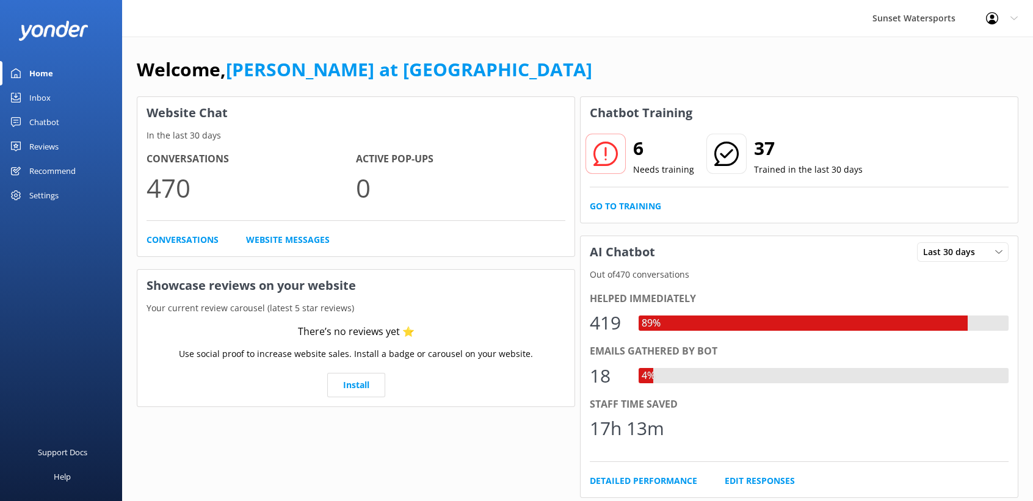
click at [40, 96] on div "Inbox" at bounding box center [39, 97] width 21 height 24
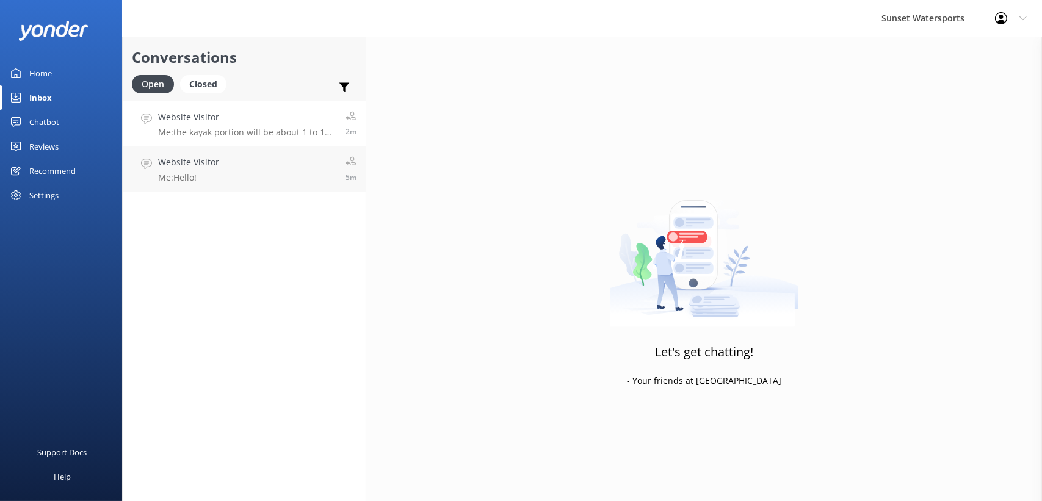
click at [349, 117] on icon at bounding box center [351, 116] width 11 height 11
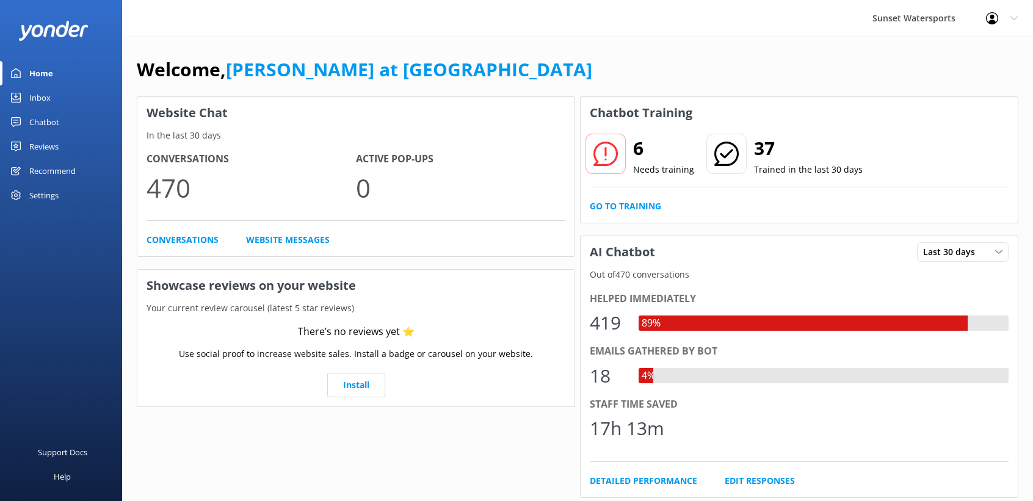
click at [40, 96] on div "Inbox" at bounding box center [39, 97] width 21 height 24
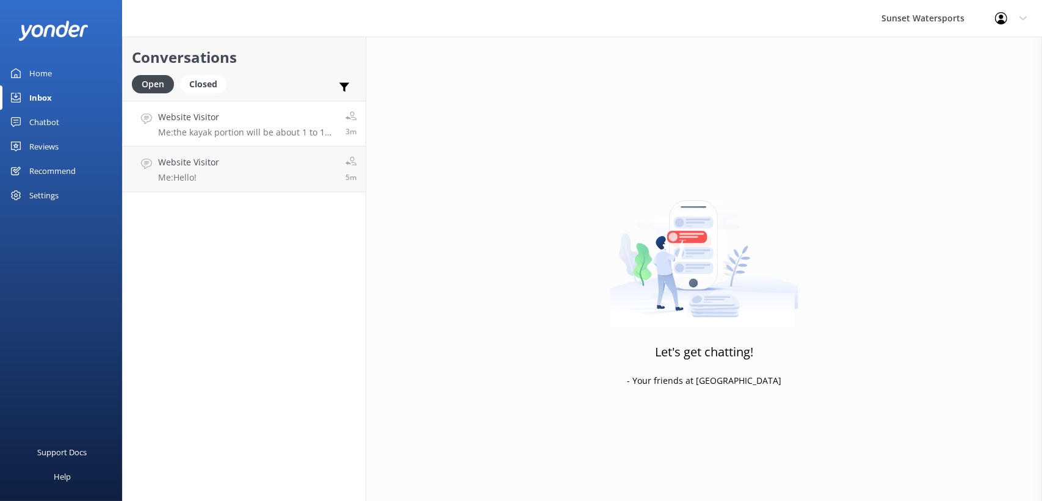
click at [226, 112] on h4 "Website Visitor" at bounding box center [247, 117] width 178 height 13
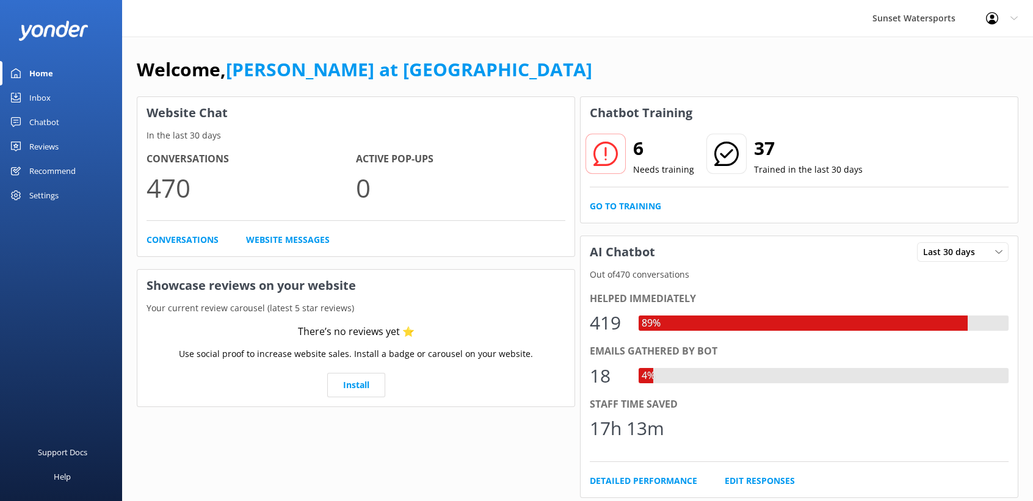
click at [46, 96] on div "Inbox" at bounding box center [39, 97] width 21 height 24
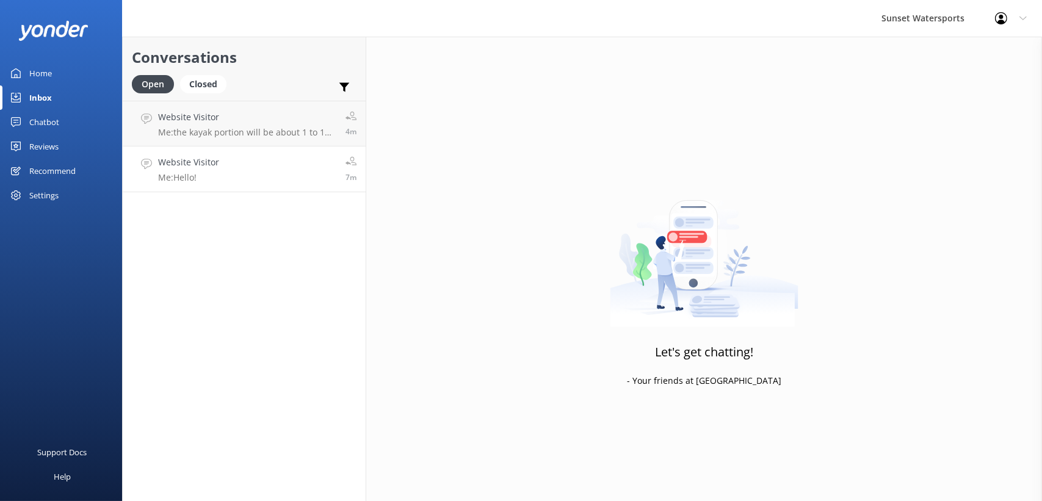
click at [251, 165] on link "Website Visitor Me: Hello! 7m" at bounding box center [244, 170] width 243 height 46
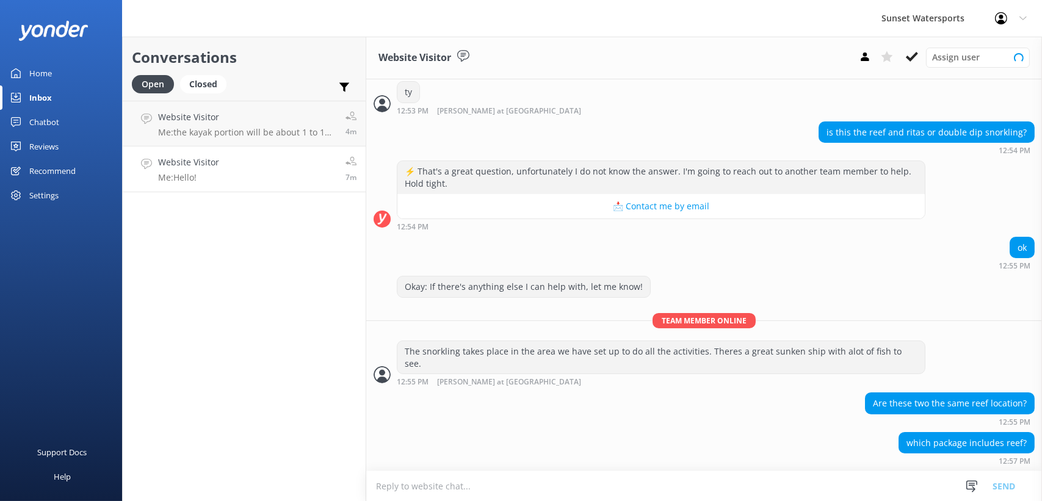
scroll to position [213, 0]
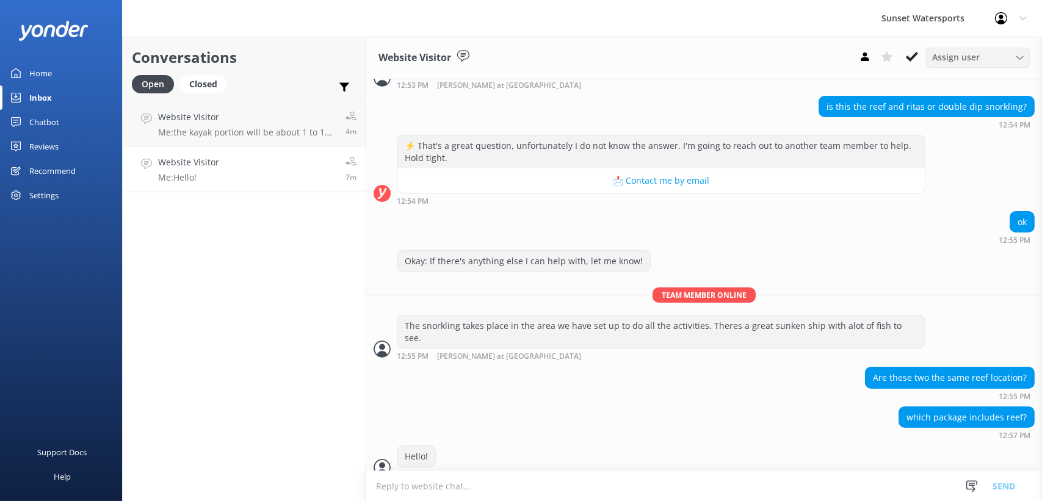
click at [935, 59] on span "Assign user" at bounding box center [957, 57] width 48 height 13
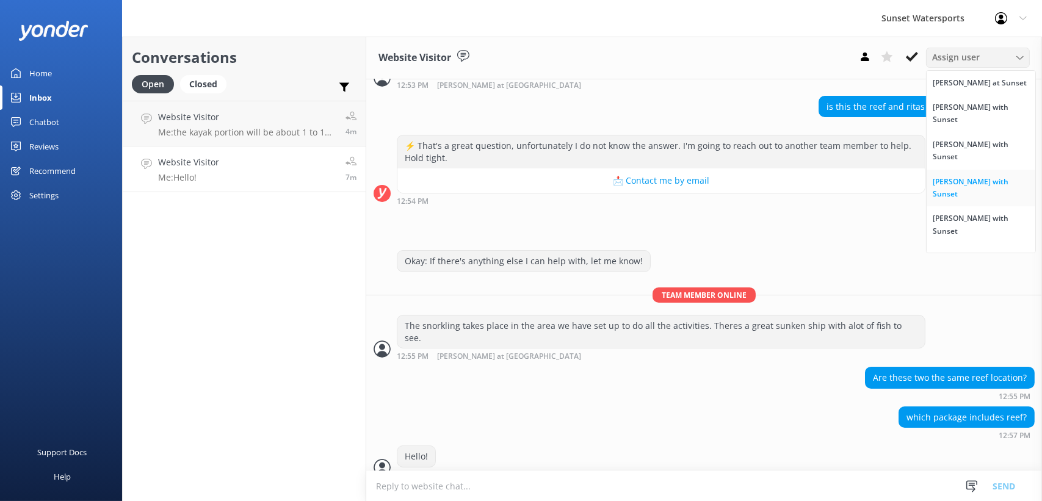
click at [964, 176] on div "[PERSON_NAME] with Sunset" at bounding box center [981, 188] width 96 height 25
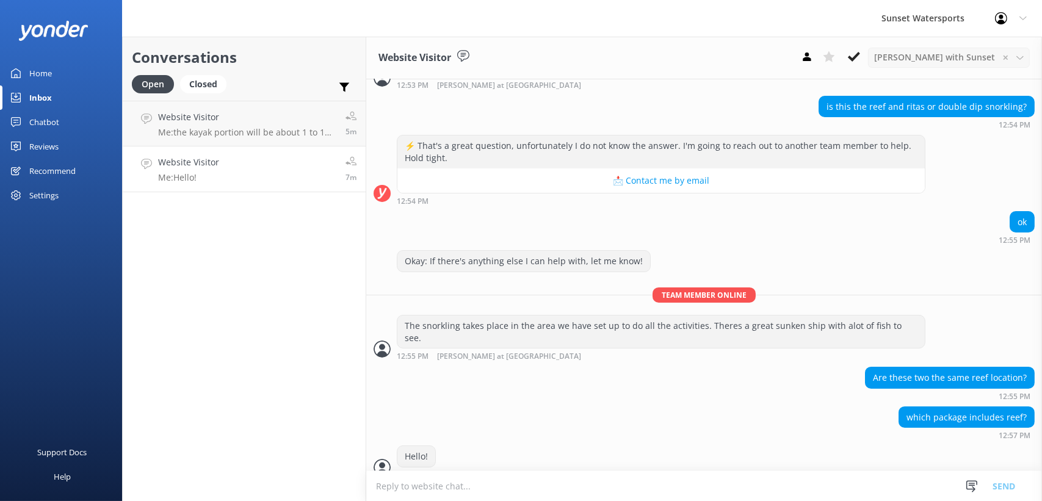
scroll to position [239, 0]
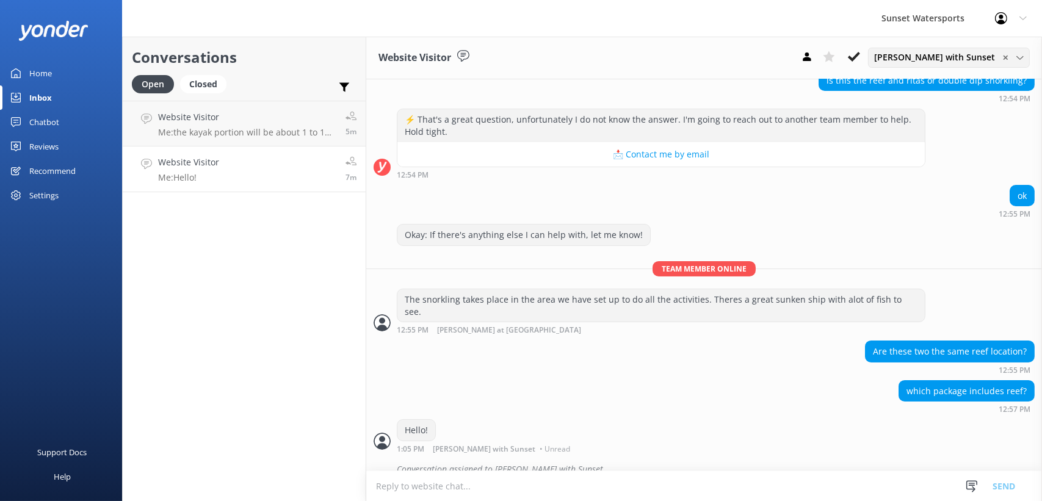
click at [964, 56] on span "[PERSON_NAME] with Sunset" at bounding box center [939, 57] width 128 height 13
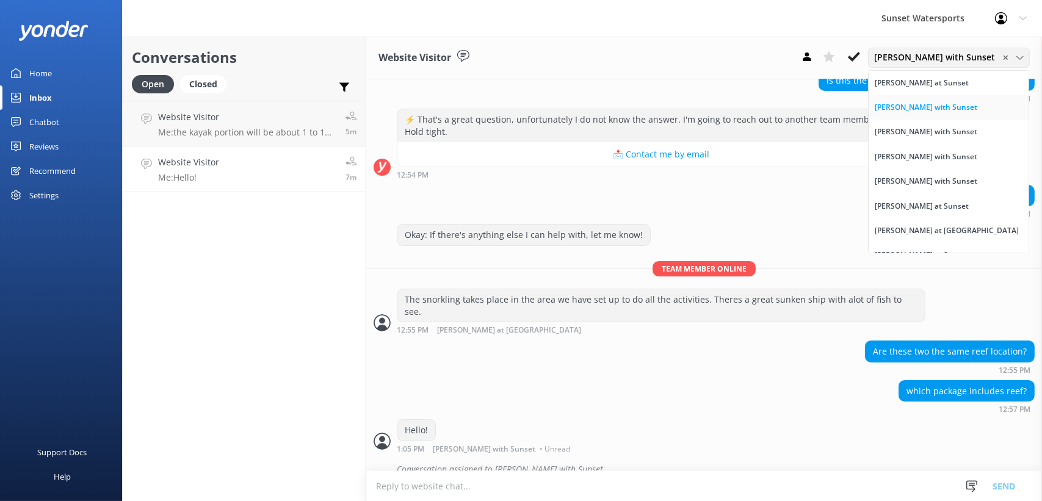
click at [972, 109] on div "[PERSON_NAME] with Sunset" at bounding box center [926, 107] width 103 height 12
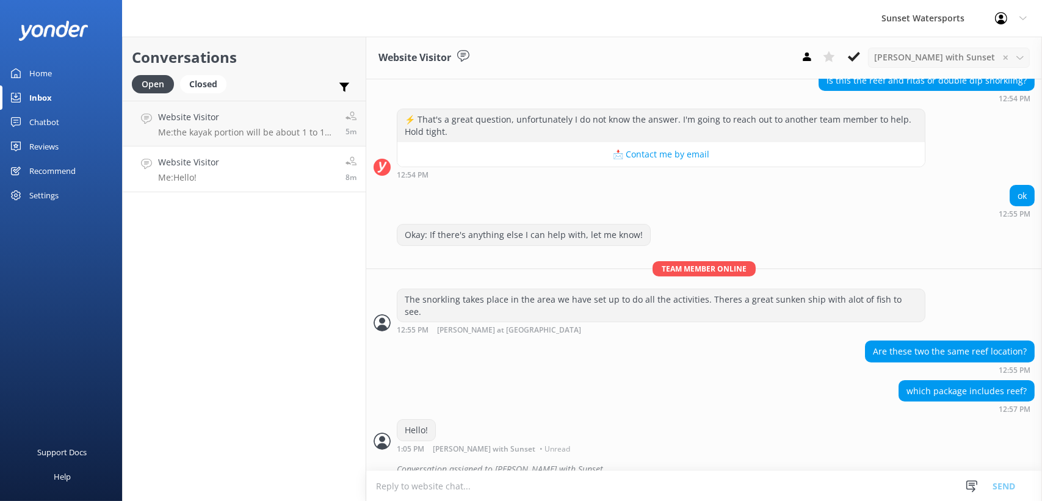
scroll to position [260, 0]
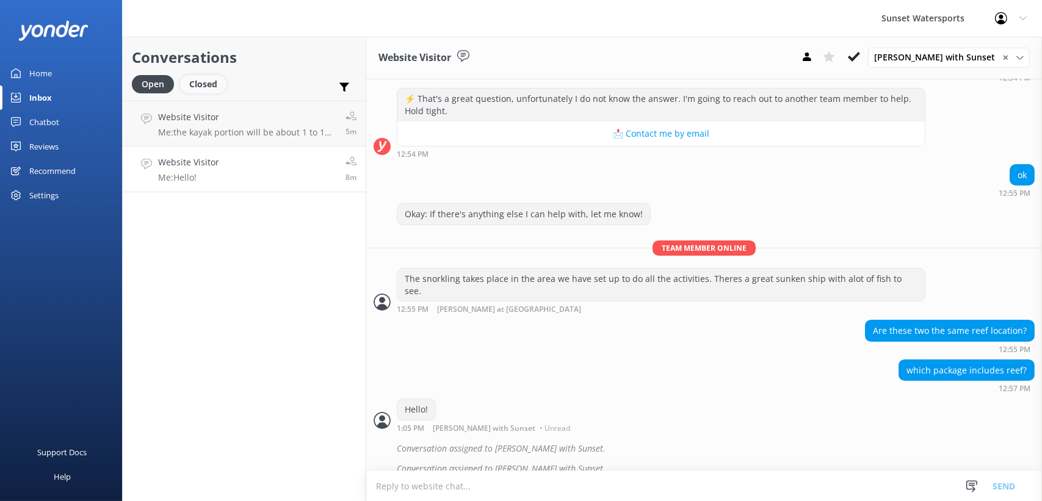
click at [211, 86] on div "Closed" at bounding box center [203, 84] width 46 height 18
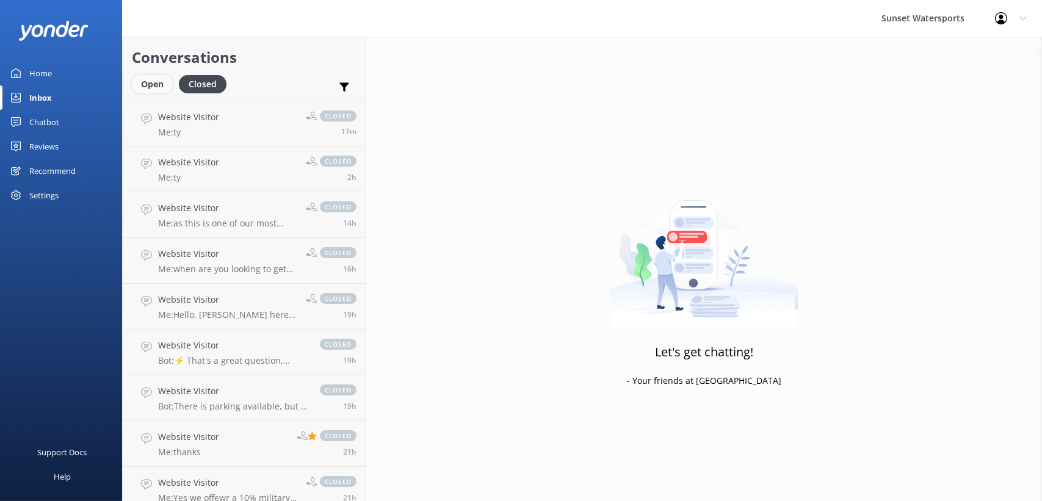
click at [150, 82] on div "Open" at bounding box center [152, 84] width 41 height 18
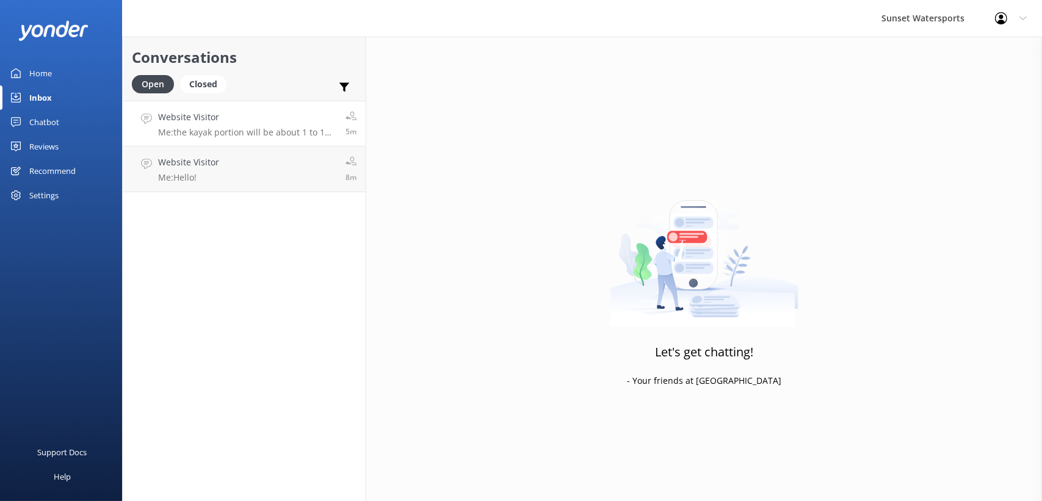
click at [227, 109] on link "Website Visitor Me: the kayak portion will be about 1 to 1 1/2 hours 5m" at bounding box center [244, 124] width 243 height 46
click at [244, 162] on link "Website Visitor Me: Hello! 9m" at bounding box center [244, 170] width 243 height 46
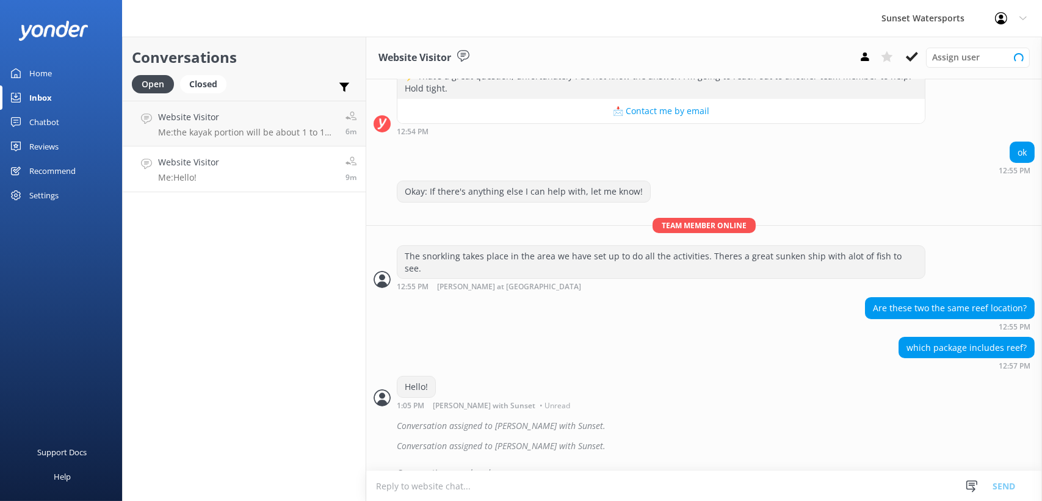
scroll to position [286, 0]
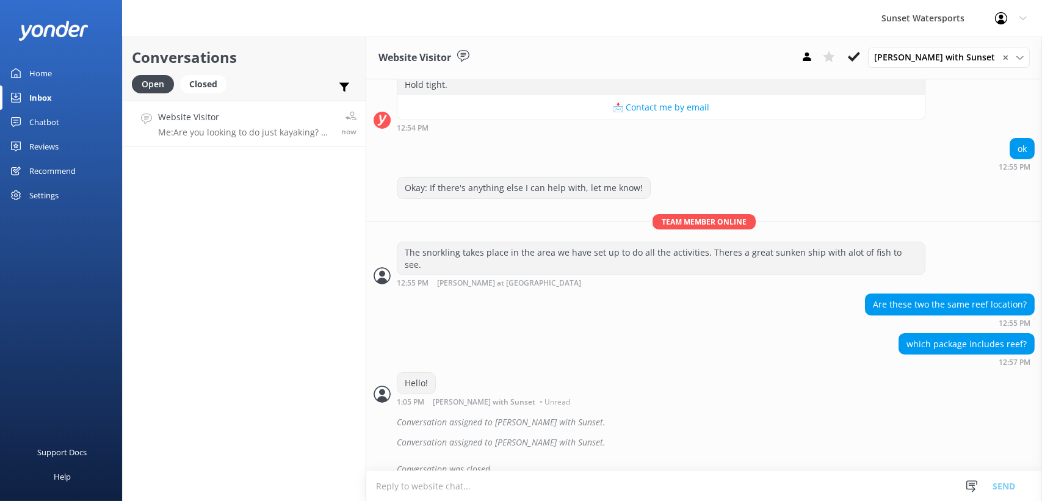
click at [351, 115] on icon at bounding box center [351, 116] width 11 height 11
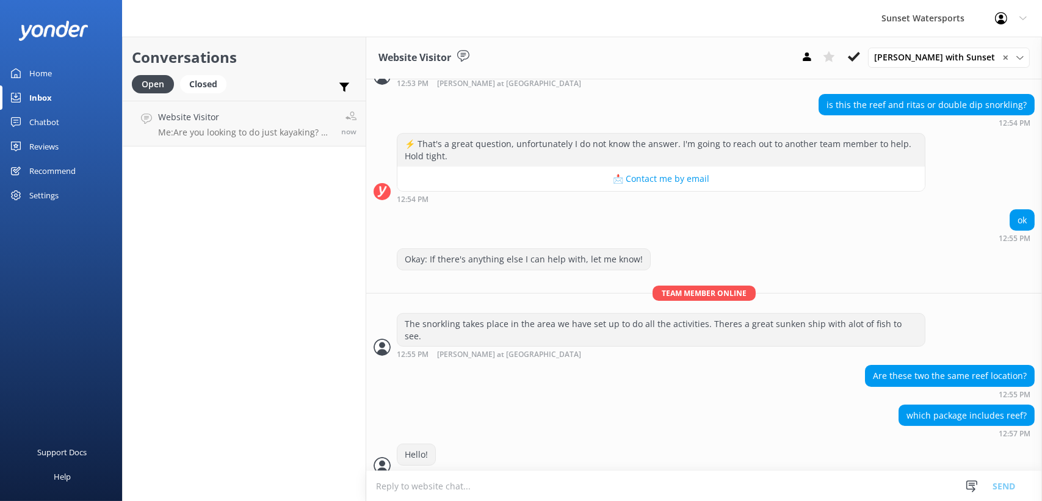
scroll to position [286, 0]
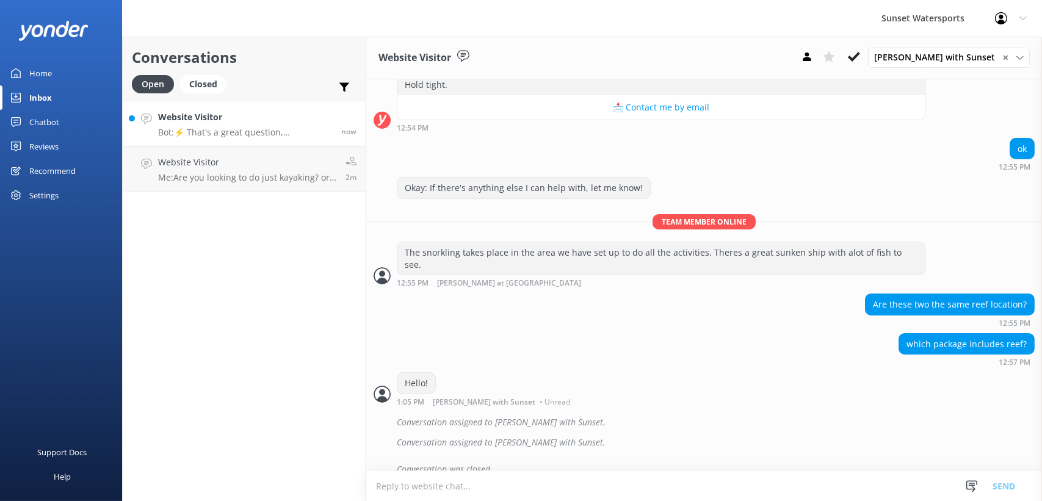
click at [239, 124] on h4 "Website Visitor" at bounding box center [245, 117] width 174 height 13
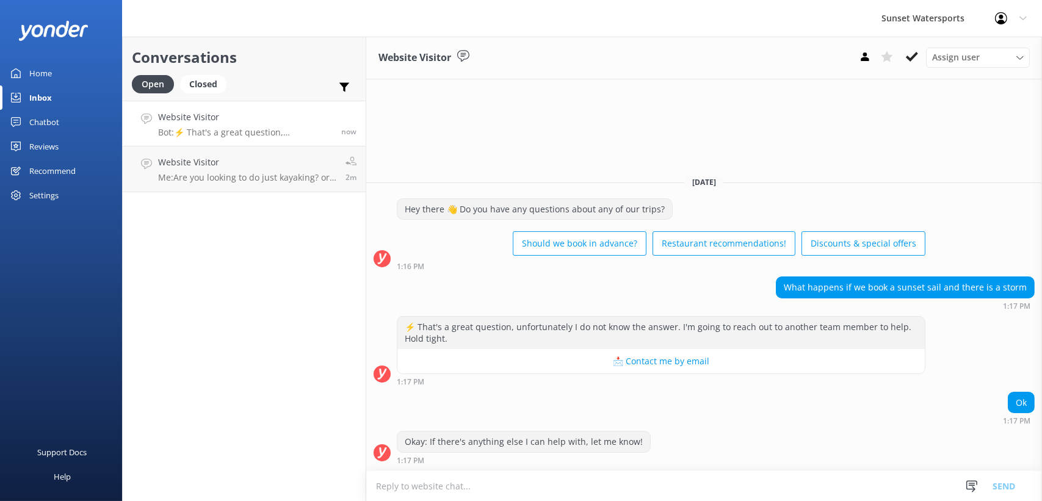
click at [664, 404] on div "Ok 1:17 PM" at bounding box center [704, 409] width 676 height 34
click at [619, 482] on textarea at bounding box center [704, 486] width 676 height 30
type textarea "h"
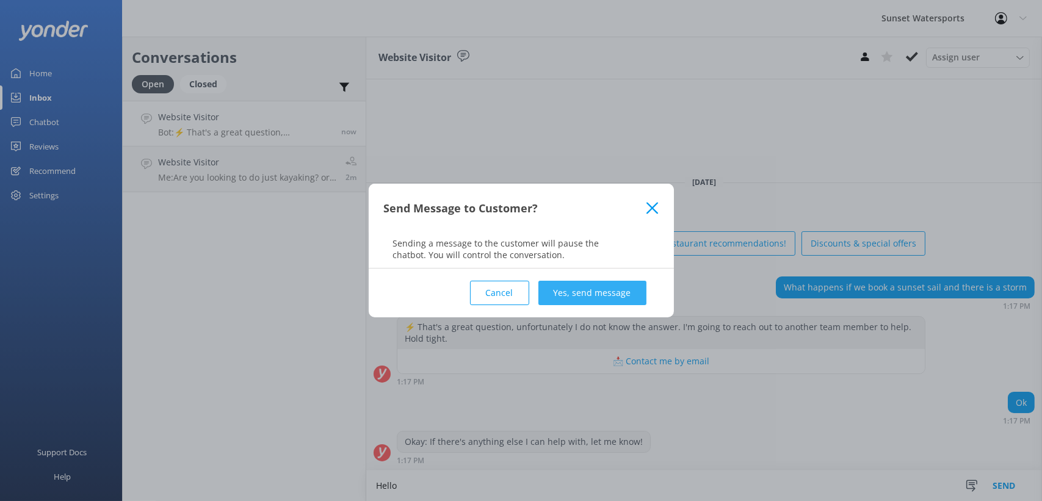
type textarea "Hello"
click at [584, 293] on button "Yes, send message" at bounding box center [593, 293] width 108 height 24
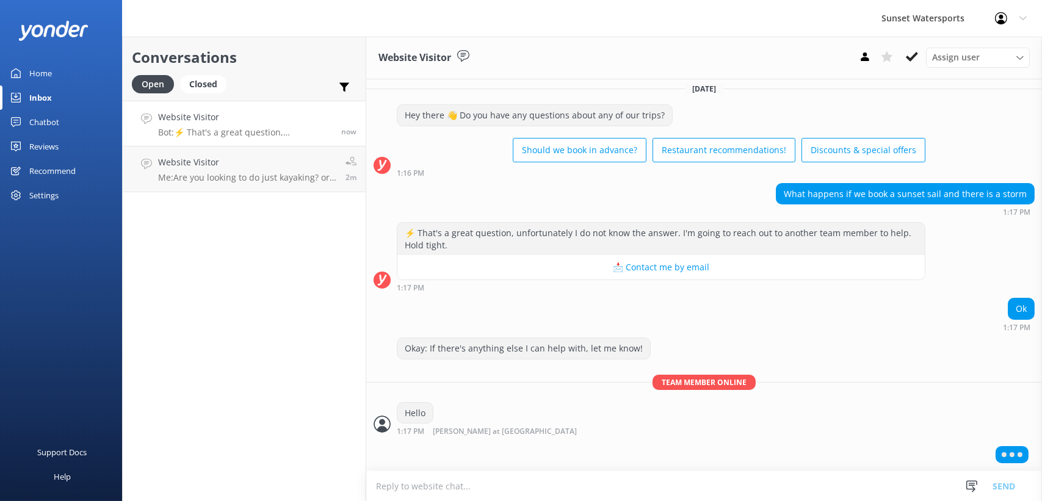
scroll to position [5, 0]
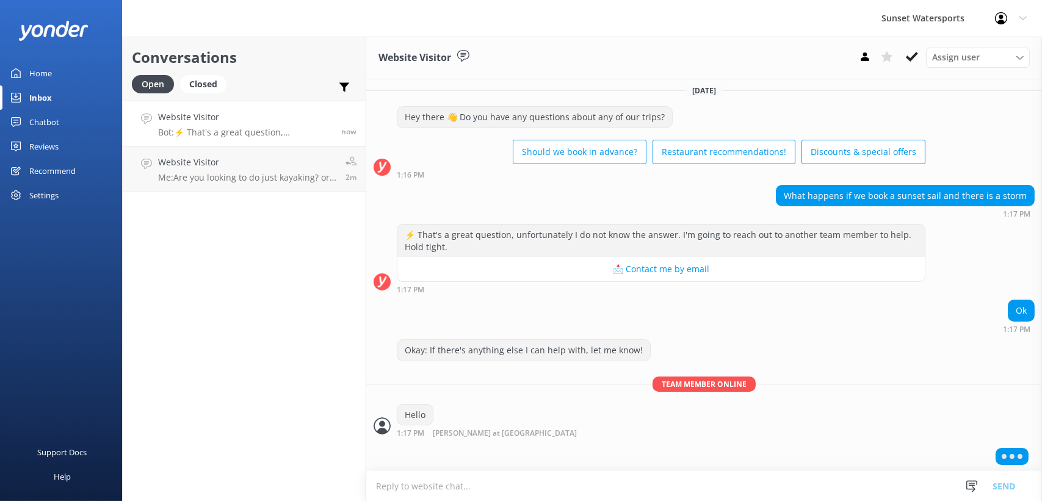
click at [525, 488] on textarea at bounding box center [704, 486] width 676 height 30
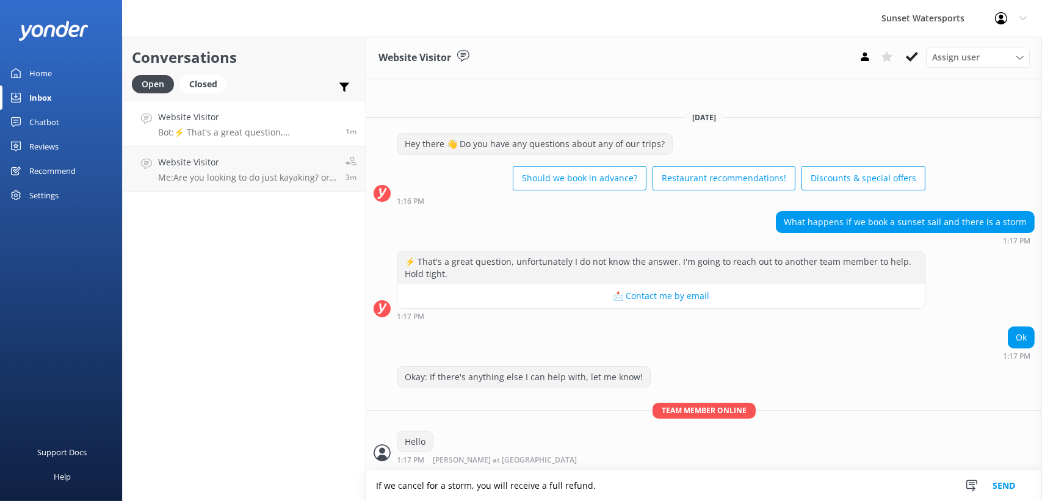
scroll to position [0, 0]
type textarea "If we cancel for a storm, you will receive a full refund."
click at [1002, 486] on button "Send" at bounding box center [1004, 486] width 46 height 31
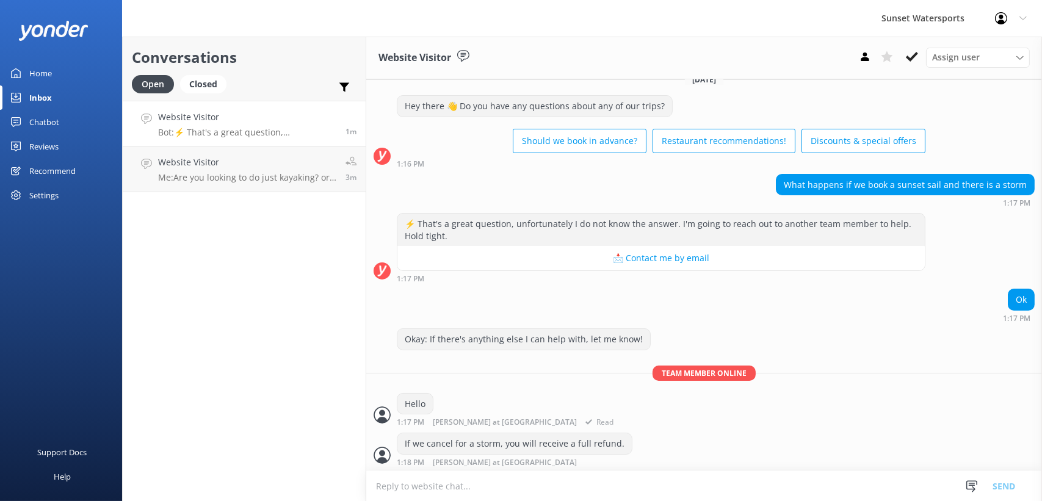
scroll to position [56, 0]
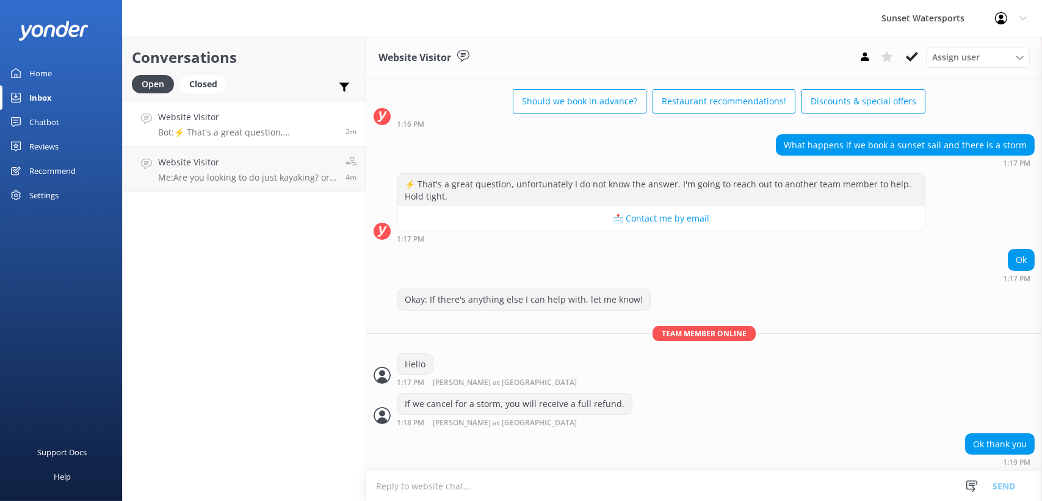
click at [615, 491] on textarea at bounding box center [704, 486] width 676 height 30
paste textarea "https://fareharbor.com/embeds/book/sunsetwatersportskeywest/items/?schedule-uui…"
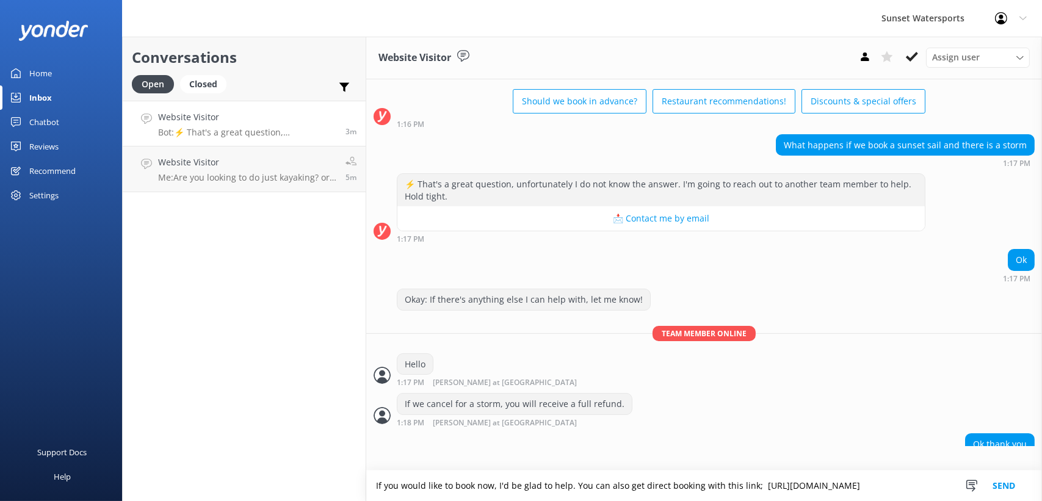
scroll to position [79, 0]
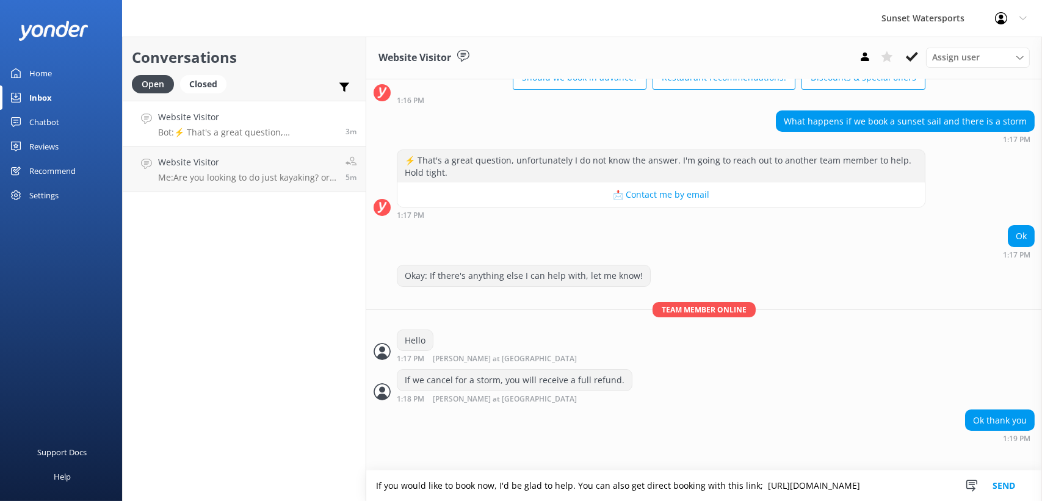
click at [376, 471] on textarea "If you would like to book now, I'd be glad to help. You can also get direct boo…" at bounding box center [704, 486] width 676 height 31
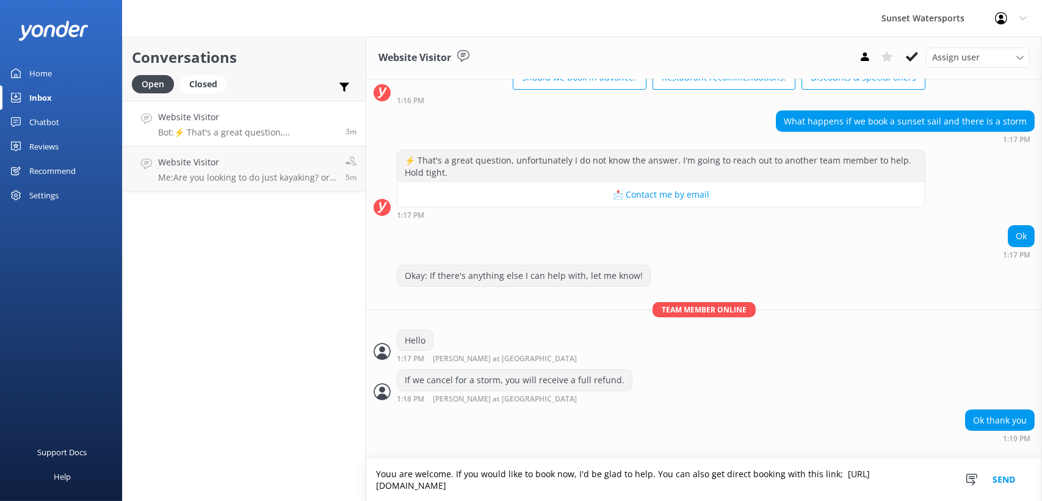
click at [829, 460] on textarea "Youu are welcome. If you would like to book now, I'd be glad to help. You can a…" at bounding box center [704, 480] width 676 height 42
click at [855, 470] on textarea "Youu are welcome. If you would like to book now, I'd be glad to help. You can a…" at bounding box center [704, 480] width 676 height 42
type textarea "Youu are welcome. If you would like to book now, I'd be glad to help. You can a…"
click at [997, 471] on button "Send" at bounding box center [1004, 480] width 46 height 42
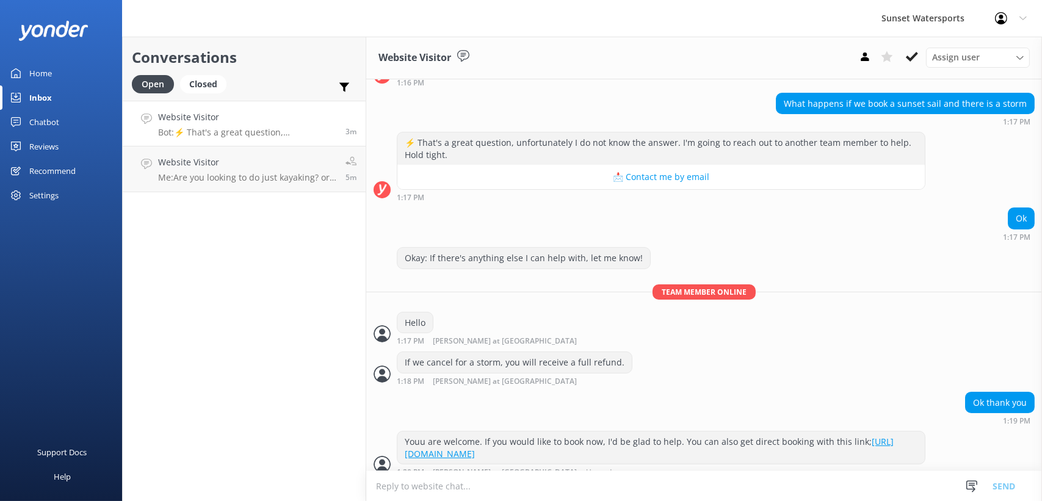
scroll to position [118, 0]
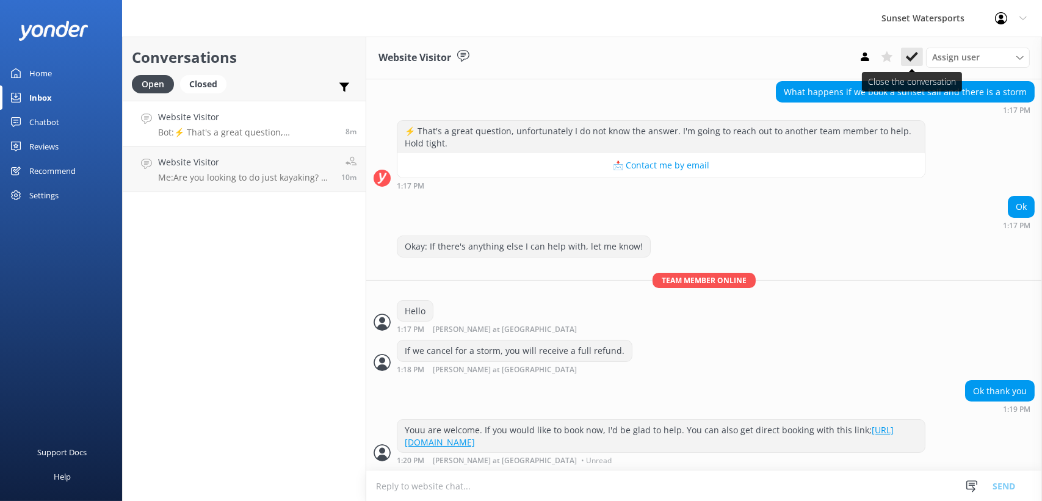
click at [908, 59] on use at bounding box center [912, 57] width 12 height 10
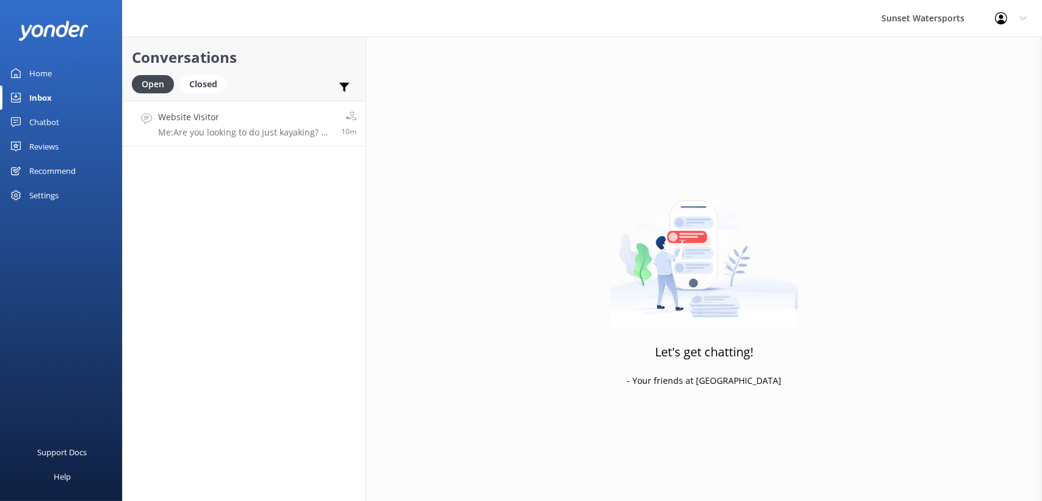
click at [242, 118] on h4 "Website Visitor" at bounding box center [245, 117] width 174 height 13
click at [1021, 18] on icon at bounding box center [1023, 18] width 7 height 7
click at [253, 123] on h4 "Website Visitor" at bounding box center [245, 117] width 174 height 13
click at [244, 120] on h4 "Website Visitor" at bounding box center [245, 117] width 174 height 13
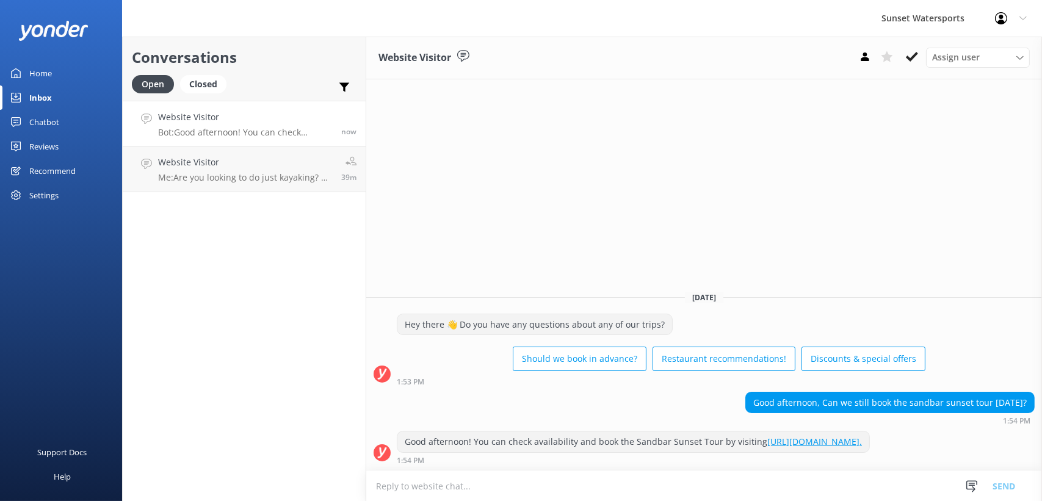
click at [485, 484] on textarea at bounding box center [704, 486] width 676 height 30
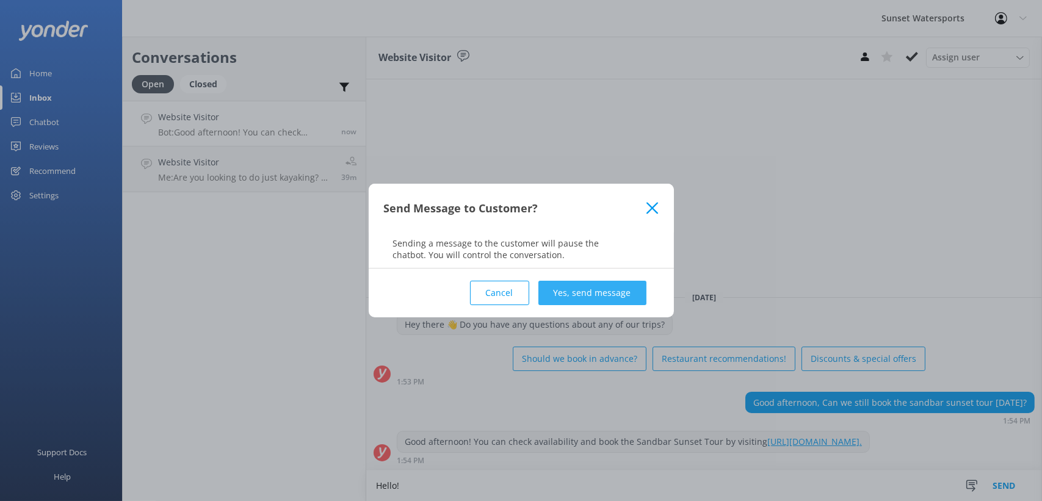
type textarea "Hello!"
click at [580, 291] on button "Yes, send message" at bounding box center [593, 293] width 108 height 24
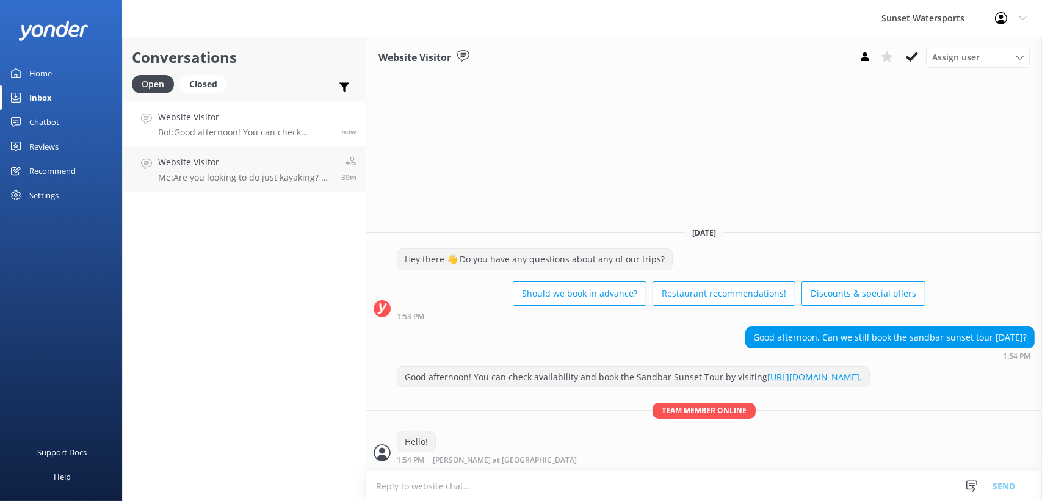
click at [555, 484] on textarea at bounding box center [704, 486] width 676 height 30
type textarea "Were you looking at the 330 sandbar excursion?"
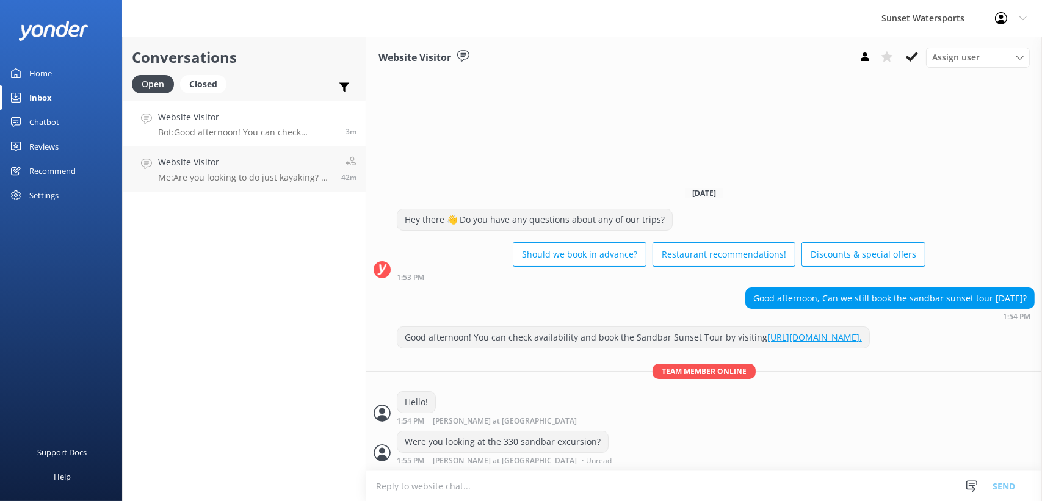
click at [522, 485] on textarea at bounding box center [704, 486] width 676 height 30
type textarea "That trip has been cancelled for [DATE]."
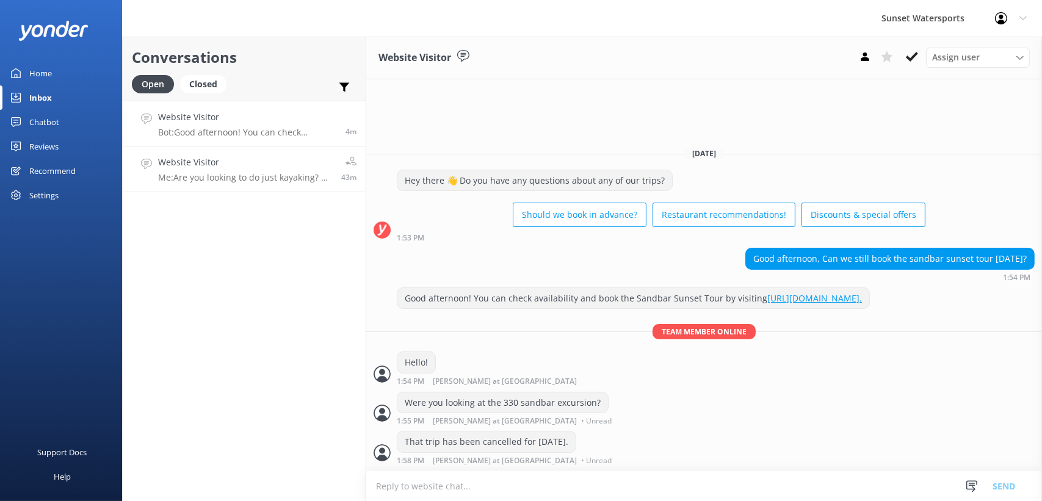
click at [239, 172] on p "Me: Are you looking to do just kayaking? or want to do some other activities?" at bounding box center [245, 177] width 174 height 11
click at [1019, 22] on div "Profile Settings Logout" at bounding box center [1011, 18] width 62 height 37
click at [969, 79] on link "Logout" at bounding box center [982, 82] width 122 height 31
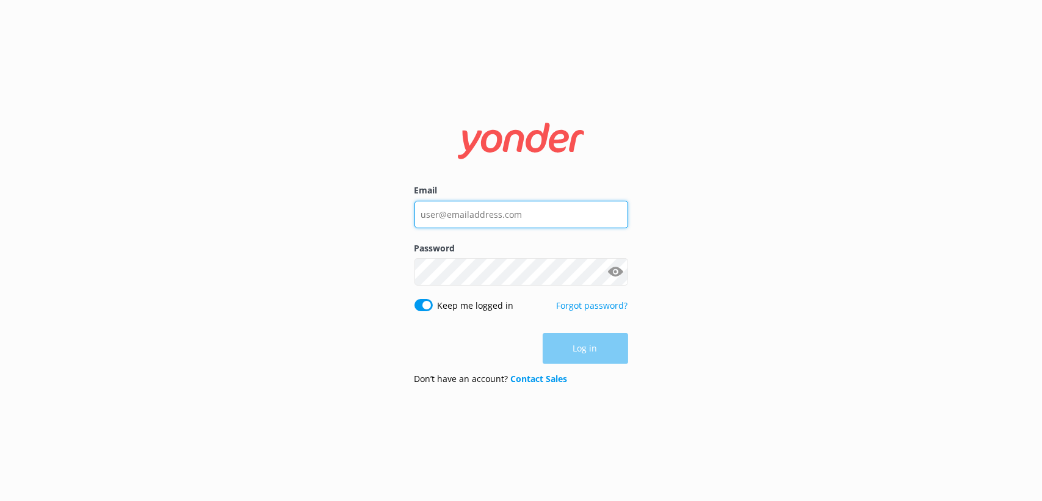
type input "[PERSON_NAME][EMAIL_ADDRESS][DOMAIN_NAME]"
